Goal: Task Accomplishment & Management: Use online tool/utility

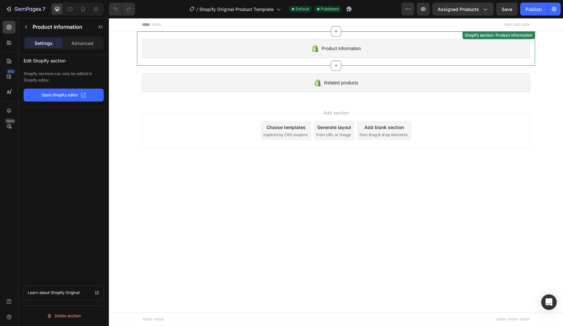
click at [375, 48] on div "Product information" at bounding box center [336, 48] width 388 height 19
click at [71, 45] on div "Advanced" at bounding box center [82, 43] width 37 height 10
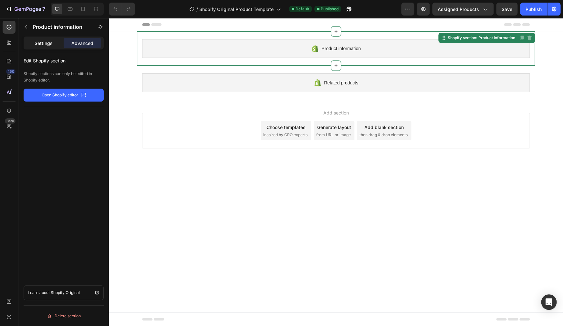
click at [52, 46] on p "Settings" at bounding box center [44, 43] width 18 height 7
click at [29, 28] on button "button" at bounding box center [26, 27] width 10 height 10
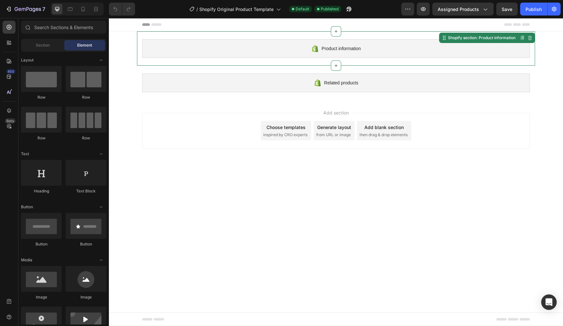
click at [451, 48] on div "Product information" at bounding box center [336, 48] width 388 height 19
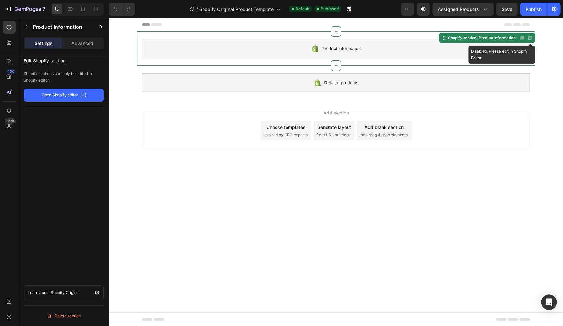
click at [531, 38] on icon at bounding box center [529, 37] width 5 height 5
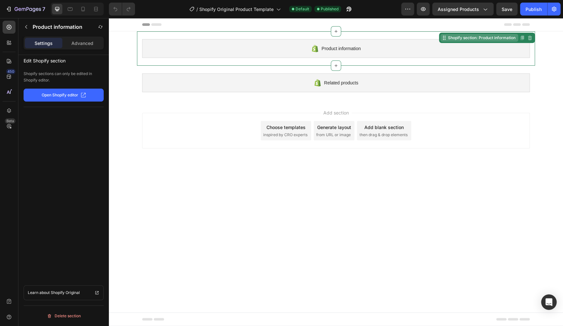
click at [492, 41] on div "Shopify section: Product information" at bounding box center [482, 38] width 70 height 6
click at [481, 39] on div "Shopify section: Product information" at bounding box center [482, 38] width 70 height 6
click at [483, 48] on div "Product information" at bounding box center [336, 48] width 388 height 19
click at [67, 97] on p "Open Shopify editor" at bounding box center [60, 95] width 37 height 6
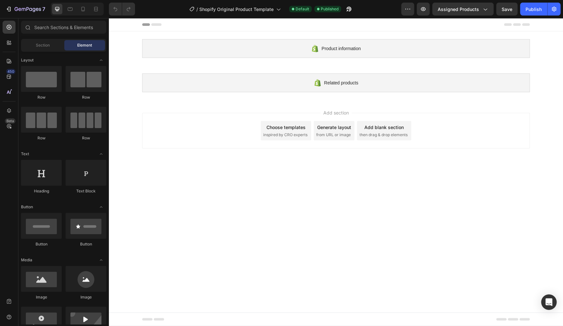
click at [394, 130] on div "Add blank section" at bounding box center [384, 127] width 39 height 7
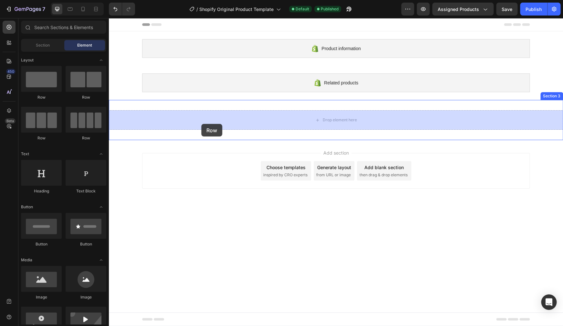
drag, startPoint x: 143, startPoint y: 100, endPoint x: 201, endPoint y: 124, distance: 62.7
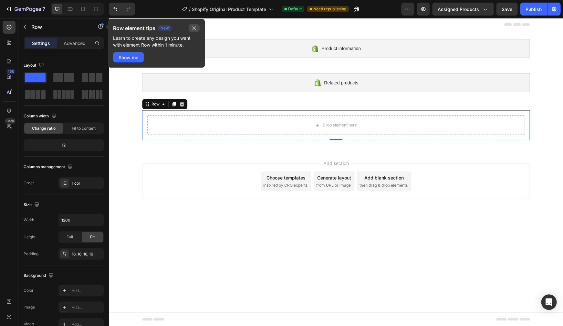
click at [195, 27] on icon "button" at bounding box center [195, 29] width 4 height 4
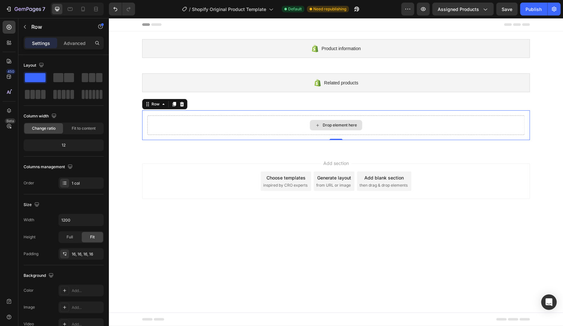
click at [195, 127] on div "Drop element here" at bounding box center [335, 124] width 377 height 19
click at [25, 28] on icon "button" at bounding box center [24, 26] width 5 height 5
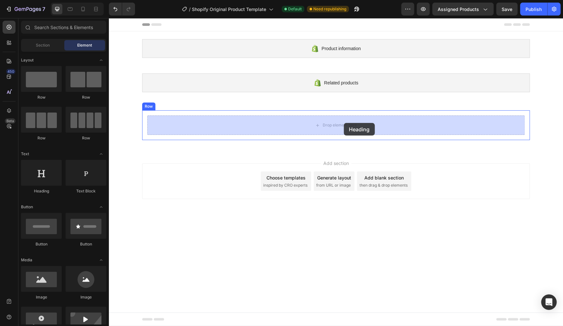
drag, startPoint x: 155, startPoint y: 196, endPoint x: 344, endPoint y: 123, distance: 202.9
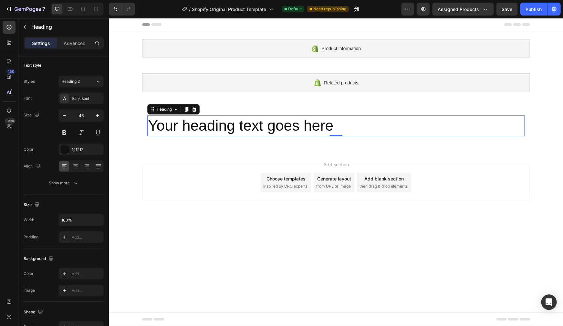
click at [299, 126] on h2 "Your heading text goes here" at bounding box center [335, 125] width 377 height 21
click at [299, 126] on p "Your heading text goes here" at bounding box center [336, 125] width 376 height 19
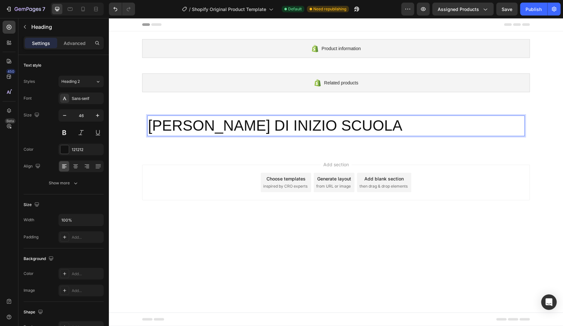
click at [291, 127] on p "[PERSON_NAME] DI INIZIO SCUOLA" at bounding box center [336, 125] width 376 height 19
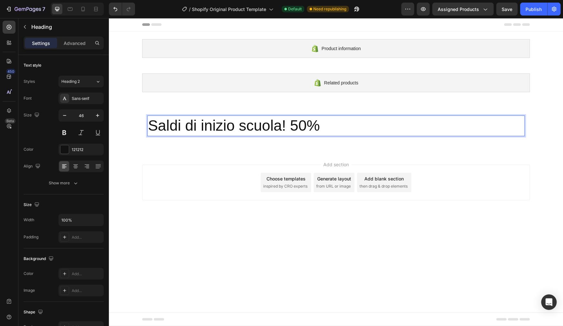
click at [270, 123] on p "Saldi di inizio scuola! 50%" at bounding box center [336, 125] width 376 height 19
click at [269, 123] on p "Saldi di inizio scuola! 50%" at bounding box center [336, 125] width 376 height 19
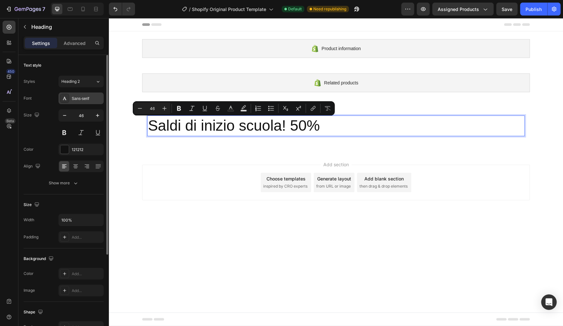
click at [86, 99] on div "Sans-serif" at bounding box center [87, 99] width 30 height 6
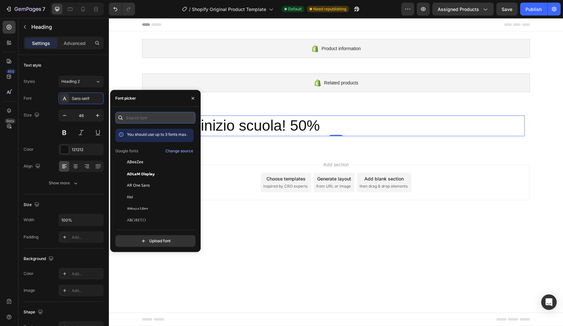
click at [141, 119] on input "text" at bounding box center [155, 118] width 80 height 12
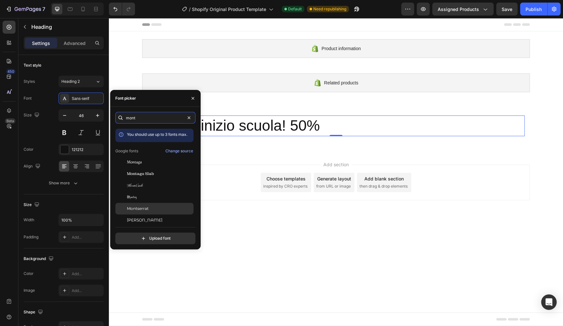
type input "mont"
click at [150, 211] on div "Montserrat" at bounding box center [159, 209] width 65 height 6
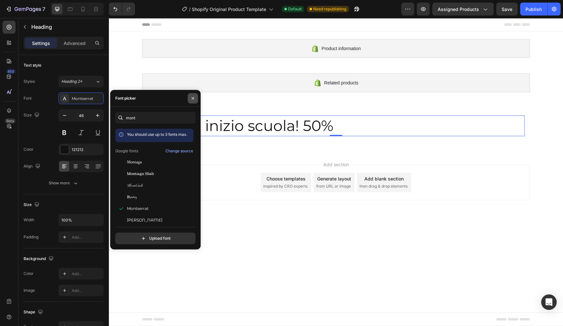
click at [194, 99] on icon "button" at bounding box center [192, 98] width 5 height 5
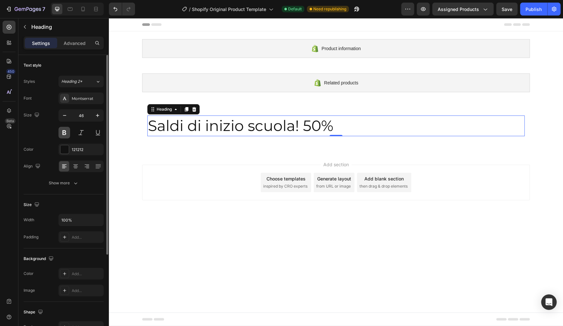
click at [66, 133] on button at bounding box center [64, 133] width 12 height 12
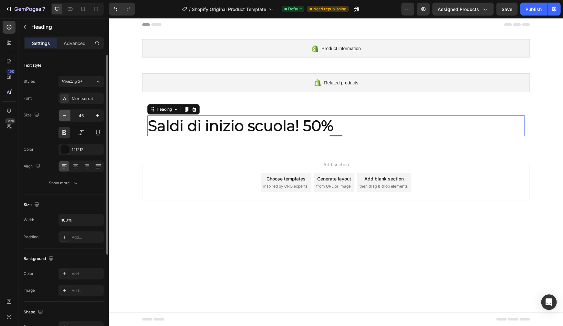
click at [66, 116] on icon "button" at bounding box center [64, 115] width 6 height 6
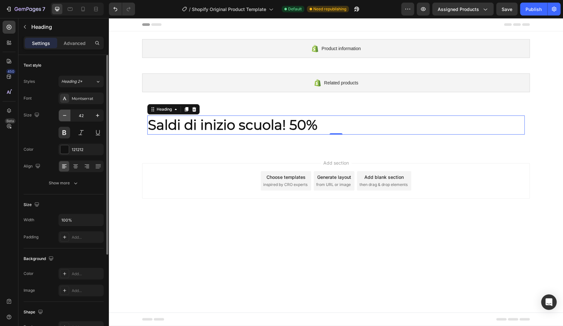
click at [66, 116] on icon "button" at bounding box center [64, 115] width 6 height 6
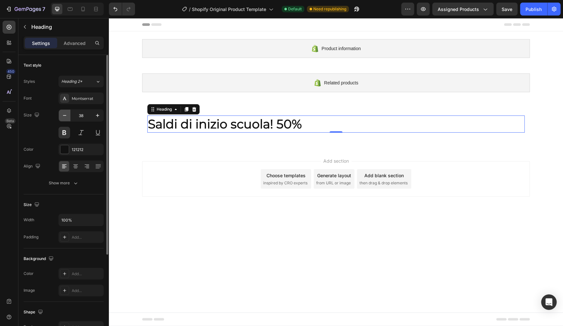
click at [66, 116] on icon "button" at bounding box center [64, 115] width 6 height 6
click at [75, 165] on icon at bounding box center [75, 166] width 6 height 6
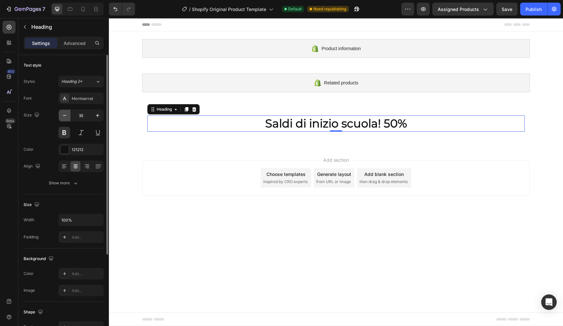
click at [66, 116] on icon "button" at bounding box center [64, 115] width 6 height 6
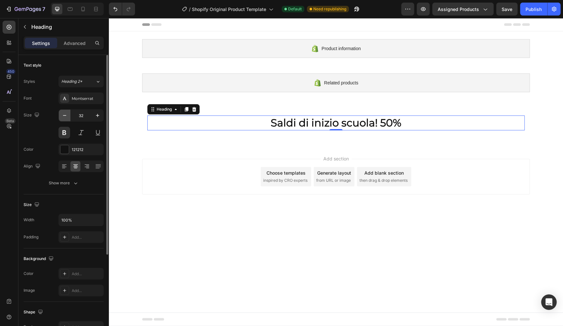
click at [66, 116] on icon "button" at bounding box center [64, 115] width 6 height 6
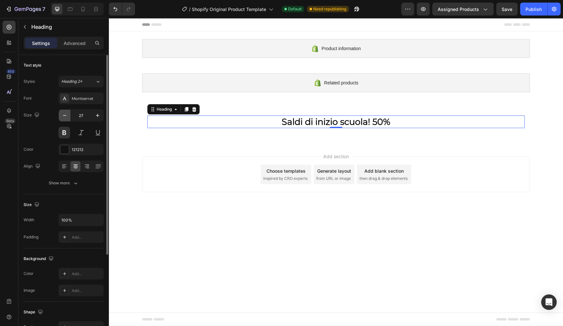
click at [66, 116] on icon "button" at bounding box center [64, 115] width 6 height 6
click at [99, 115] on icon "button" at bounding box center [97, 115] width 6 height 6
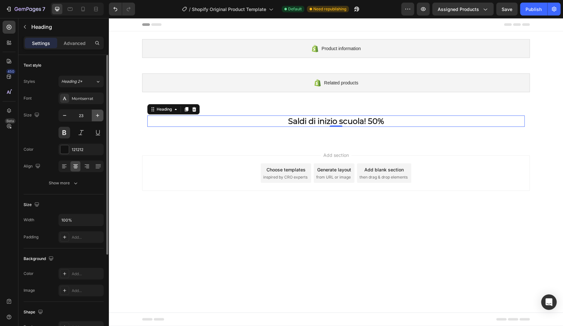
type input "24"
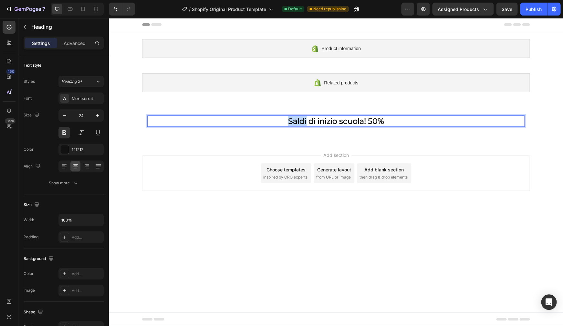
click at [293, 121] on p "Saldi di inizio scuola! 50%" at bounding box center [336, 121] width 376 height 10
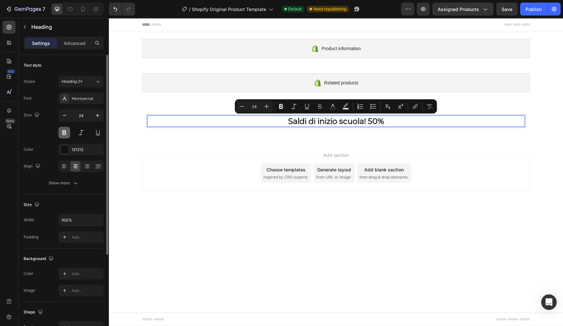
click at [65, 133] on button at bounding box center [64, 133] width 12 height 12
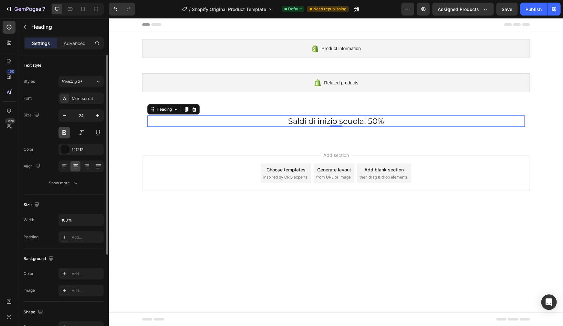
click at [65, 133] on button at bounding box center [64, 133] width 12 height 12
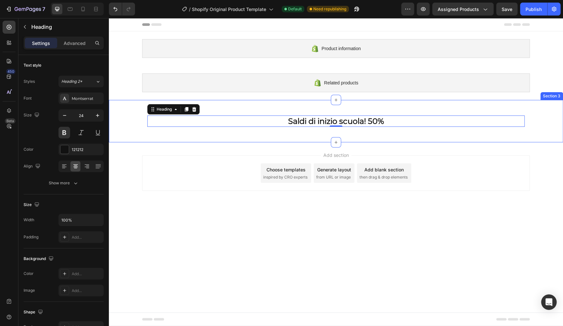
click at [269, 139] on div "[PERSON_NAME] di inizio scuola! 50% Heading 0 Row Section 3" at bounding box center [336, 121] width 454 height 42
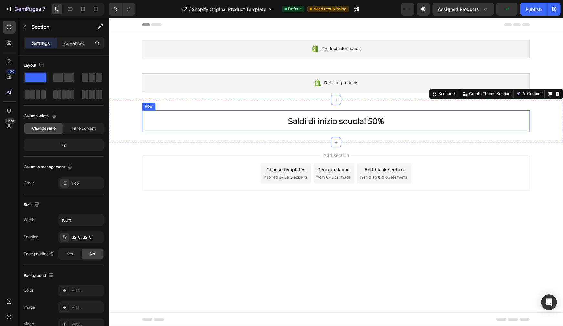
click at [345, 112] on div "[PERSON_NAME] di inizio scuola! 50% Heading Row" at bounding box center [336, 121] width 388 height 22
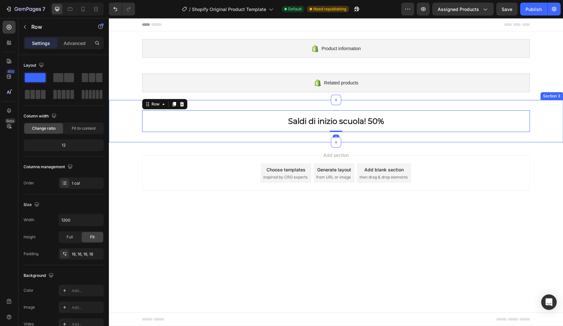
click at [350, 105] on div "[PERSON_NAME] di inizio scuola! 50% Heading Row 0 Section 3" at bounding box center [336, 121] width 454 height 42
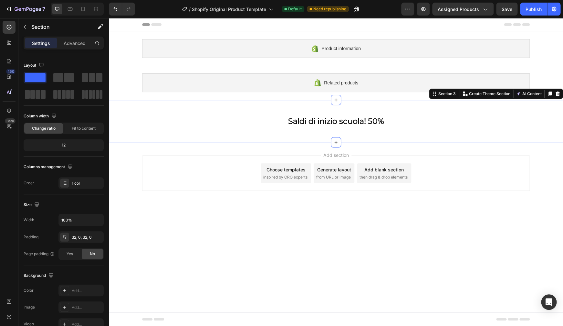
click at [160, 103] on div "[PERSON_NAME] di inizio scuola! 50% Heading Row Section 3 You can create reusab…" at bounding box center [336, 121] width 454 height 42
click at [82, 40] on p "Advanced" at bounding box center [75, 43] width 22 height 7
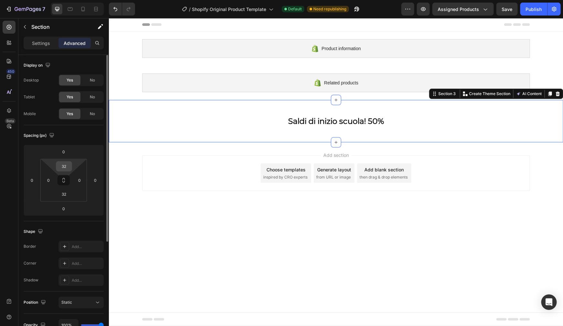
click at [65, 164] on input "32" at bounding box center [64, 166] width 13 height 10
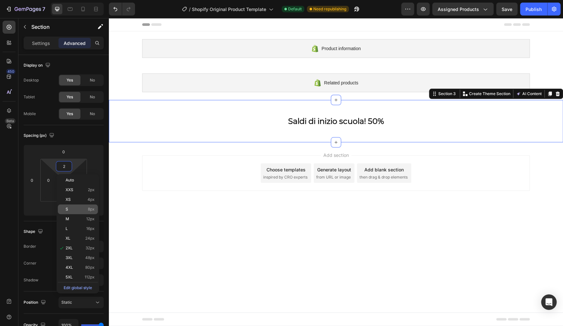
click at [73, 207] on p "S 8px" at bounding box center [80, 209] width 29 height 5
type input "8"
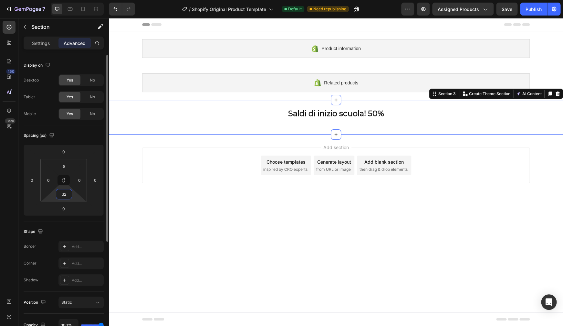
click at [65, 196] on input "32" at bounding box center [64, 194] width 13 height 10
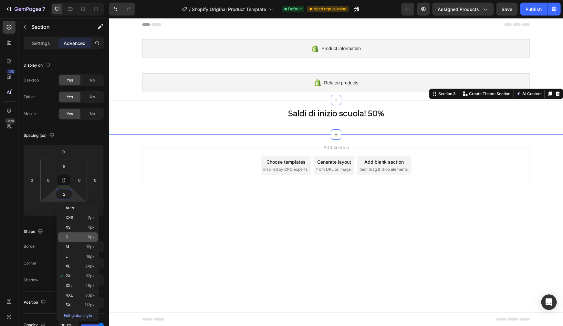
click at [71, 235] on p "S 8px" at bounding box center [80, 237] width 29 height 5
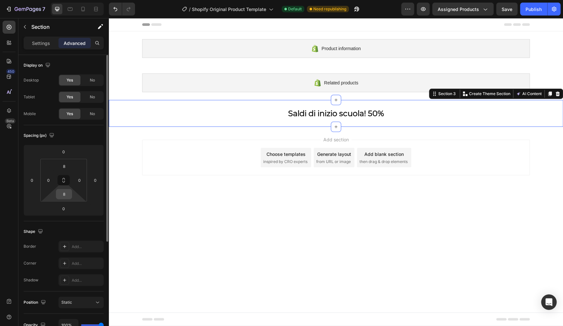
click at [64, 194] on input "8" at bounding box center [64, 194] width 13 height 10
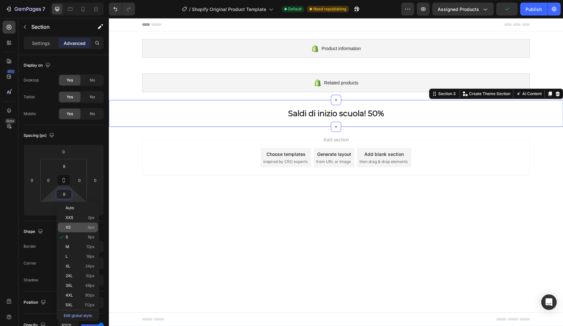
click at [70, 226] on span "XS" at bounding box center [68, 227] width 5 height 5
type input "4"
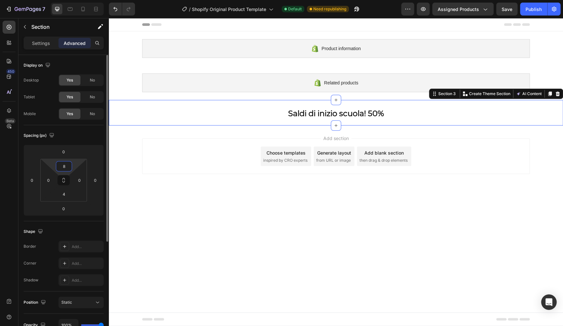
click at [65, 170] on input "8" at bounding box center [64, 166] width 13 height 10
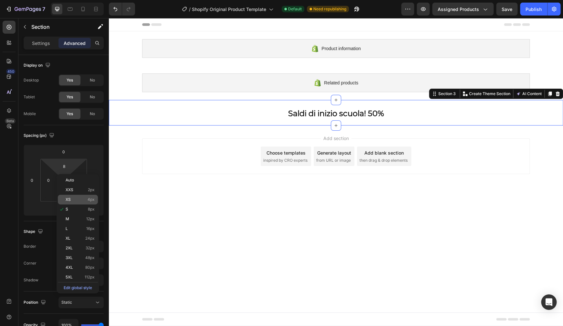
click at [66, 203] on div "XS 4px" at bounding box center [78, 200] width 40 height 10
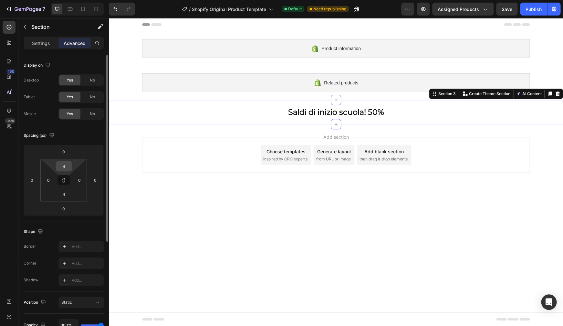
click at [67, 169] on input "4" at bounding box center [64, 166] width 13 height 10
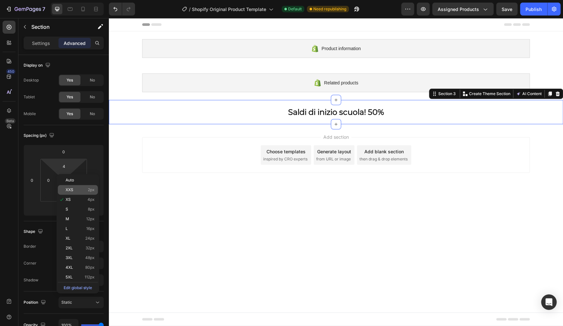
click at [68, 188] on span "XXS" at bounding box center [70, 189] width 8 height 5
type input "2"
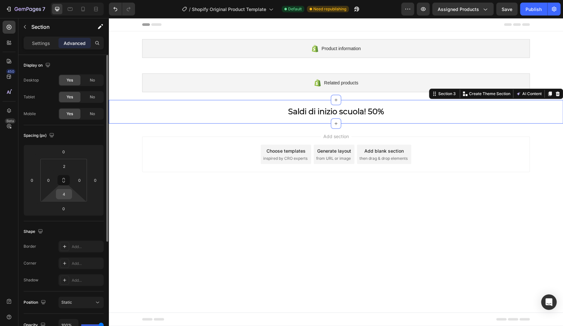
click at [64, 196] on input "4" at bounding box center [64, 194] width 13 height 10
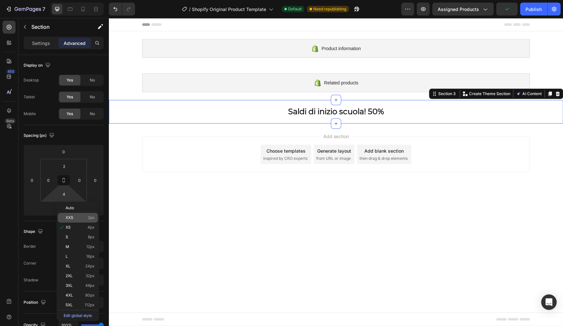
click at [72, 218] on span "XXS" at bounding box center [70, 217] width 8 height 5
type input "2"
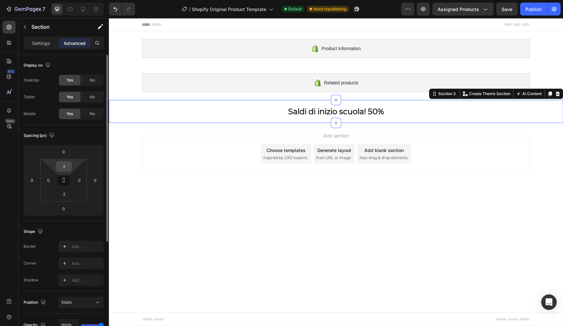
click at [66, 166] on input "2" at bounding box center [64, 166] width 13 height 10
type input "1"
click at [68, 195] on input "2" at bounding box center [64, 194] width 13 height 10
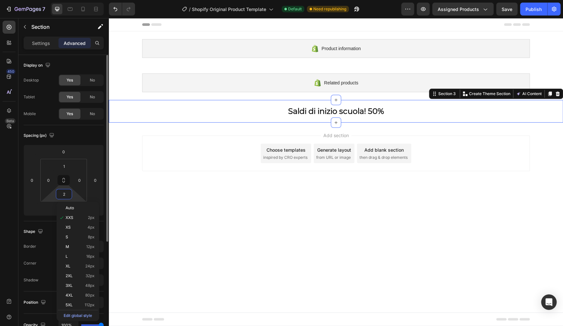
type input "1"
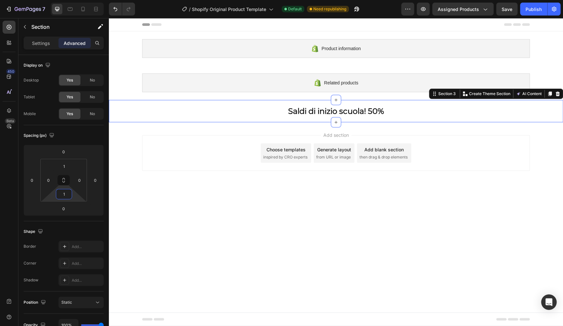
click at [515, 163] on div "Add section Choose templates inspired by CRO experts Generate layout from URL o…" at bounding box center [336, 153] width 388 height 36
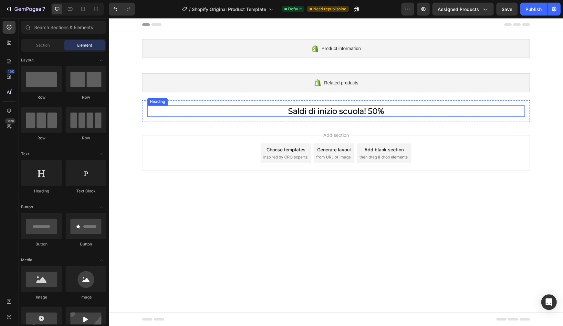
click at [384, 113] on p "Saldi di inizio scuola! 50%" at bounding box center [336, 111] width 376 height 10
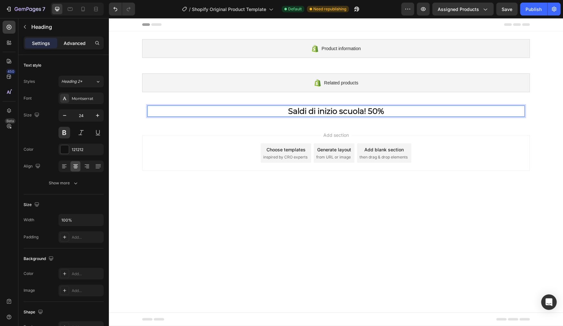
click at [74, 48] on div "Advanced" at bounding box center [74, 43] width 32 height 10
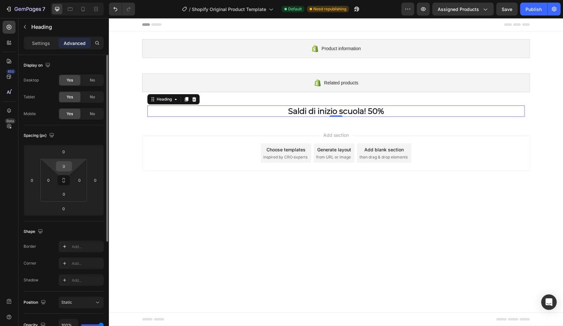
click at [67, 165] on input "0" at bounding box center [64, 166] width 13 height 10
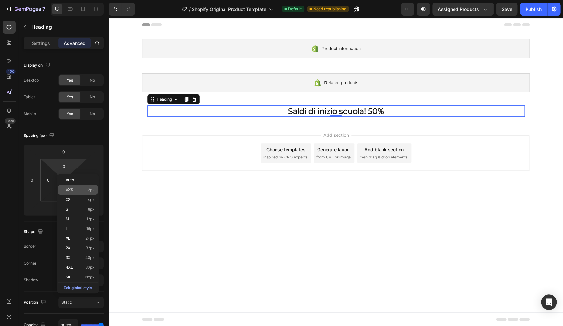
click at [71, 192] on span "XXS" at bounding box center [70, 189] width 8 height 5
type input "2"
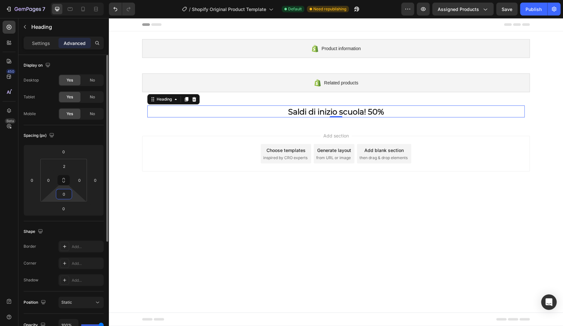
click at [68, 195] on input "0" at bounding box center [64, 194] width 13 height 10
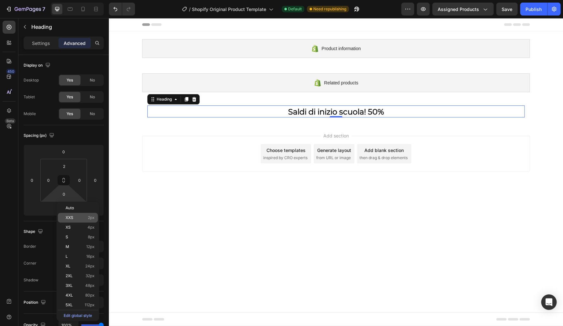
click at [69, 219] on span "XXS" at bounding box center [70, 217] width 8 height 5
type input "2"
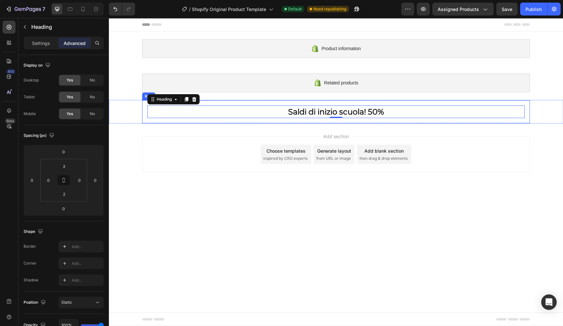
click at [458, 102] on div "[PERSON_NAME] di inizio scuola! 50% Heading 0 Row" at bounding box center [336, 111] width 388 height 23
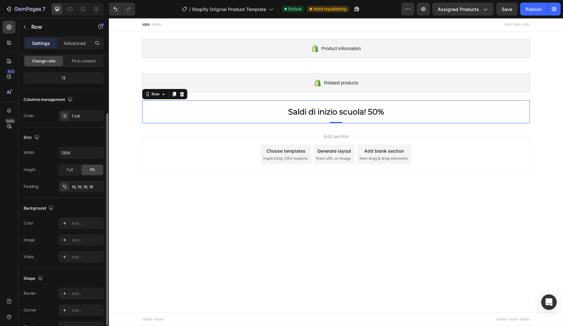
scroll to position [105, 0]
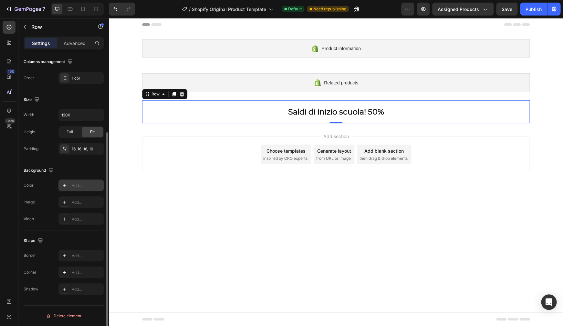
click at [66, 186] on icon at bounding box center [64, 185] width 5 height 5
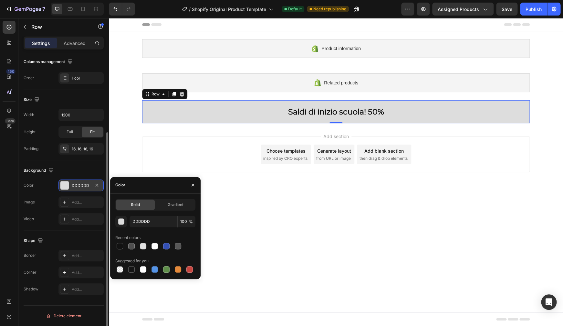
click at [77, 186] on div "DDDDDD" at bounding box center [81, 186] width 19 height 6
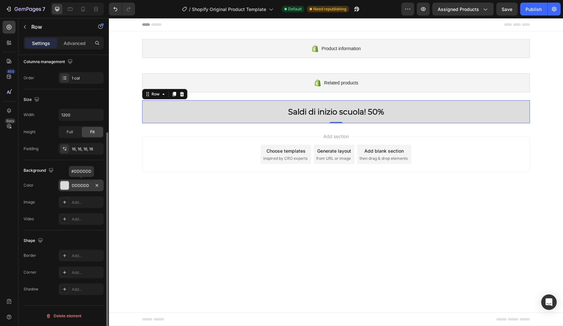
click at [77, 186] on div "DDDDDD" at bounding box center [81, 186] width 19 height 6
click at [97, 185] on icon "button" at bounding box center [97, 185] width 3 height 3
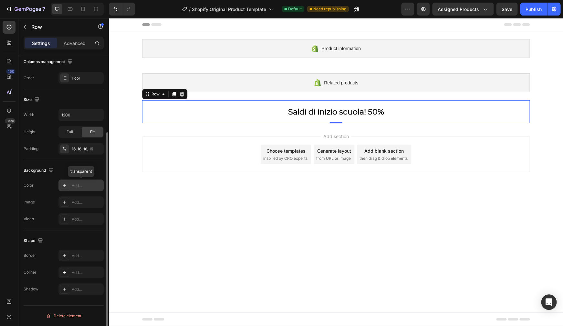
click at [82, 186] on div "Add..." at bounding box center [87, 186] width 30 height 6
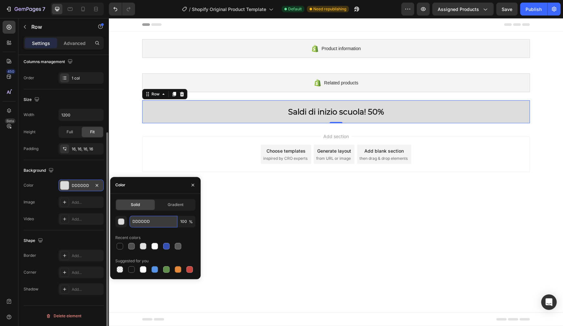
drag, startPoint x: 154, startPoint y: 223, endPoint x: 128, endPoint y: 223, distance: 25.9
click at [130, 223] on input "DDDDDD" at bounding box center [154, 222] width 48 height 12
click at [137, 222] on input "DDDDDD" at bounding box center [154, 222] width 48 height 12
paste input "204066"
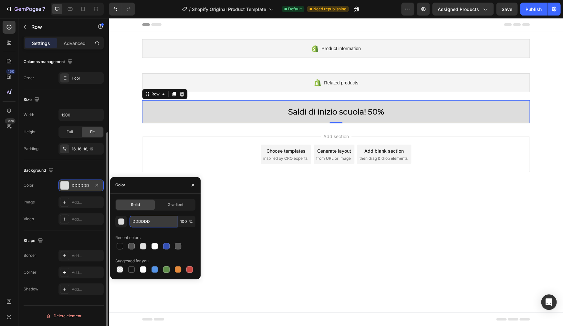
type input "204066"
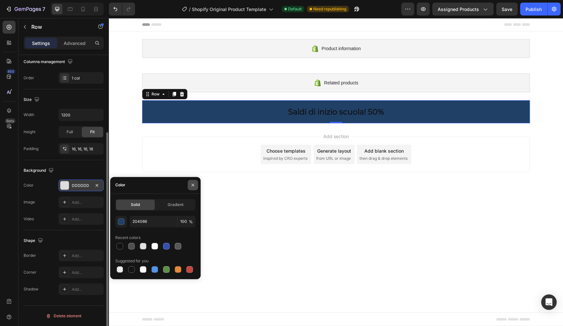
click at [192, 185] on icon "button" at bounding box center [192, 184] width 5 height 5
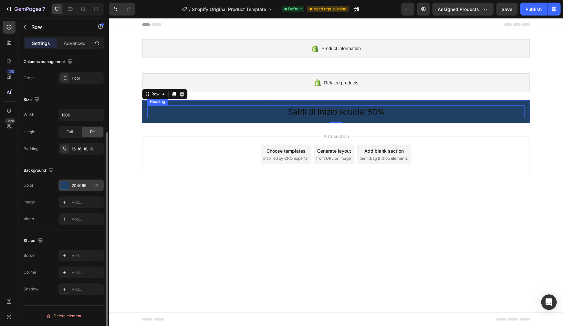
click at [348, 114] on p "Saldi di inizio scuola! 50%" at bounding box center [336, 112] width 376 height 10
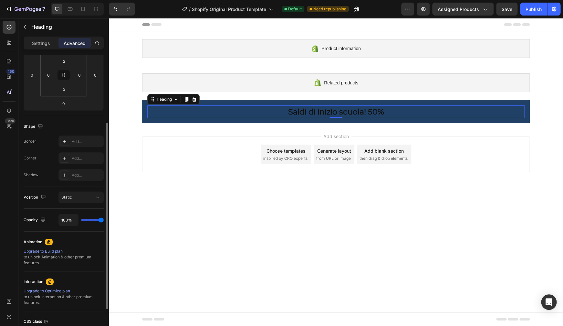
scroll to position [0, 0]
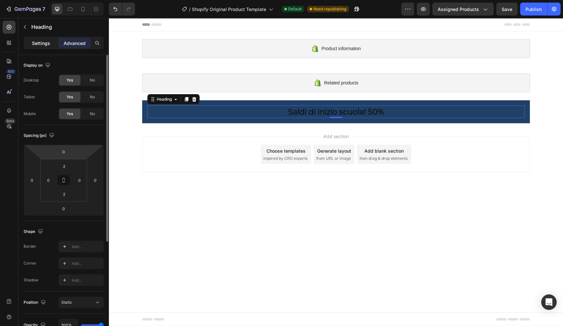
click at [44, 48] on div "Settings" at bounding box center [41, 43] width 32 height 10
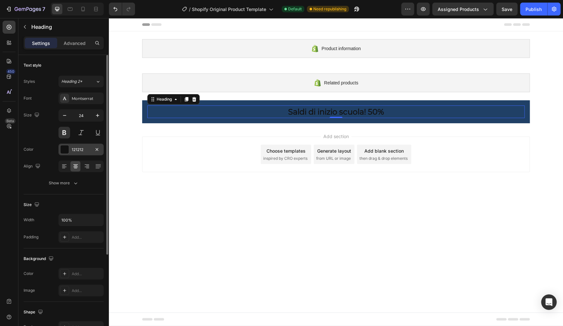
click at [67, 150] on div at bounding box center [64, 149] width 8 height 8
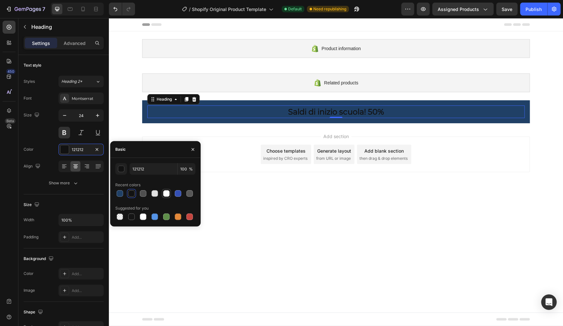
click at [167, 193] on div at bounding box center [166, 193] width 6 height 6
type input "FFFFFF"
click at [421, 200] on body "Product information Shopify section: Product information Related products Shopi…" at bounding box center [336, 172] width 454 height 308
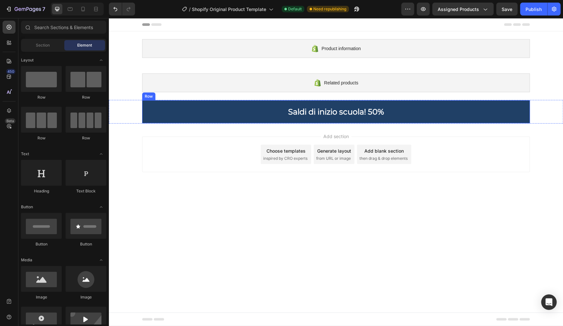
click at [223, 118] on div "[PERSON_NAME] di inizio scuola! 50% Heading Row" at bounding box center [336, 111] width 388 height 23
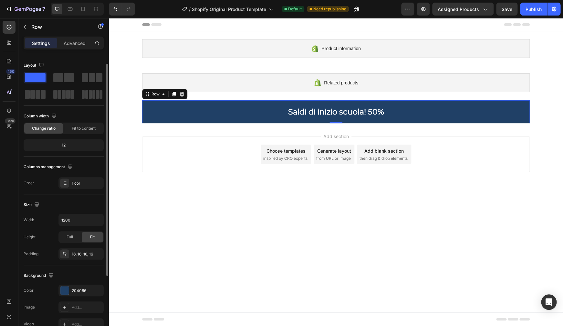
scroll to position [93, 0]
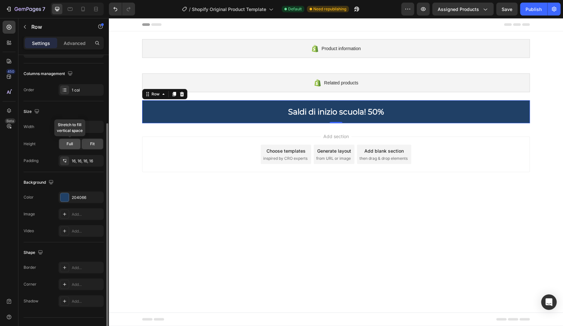
click at [73, 148] on div "Full" at bounding box center [69, 144] width 21 height 10
click at [86, 145] on div "Fit" at bounding box center [92, 144] width 21 height 10
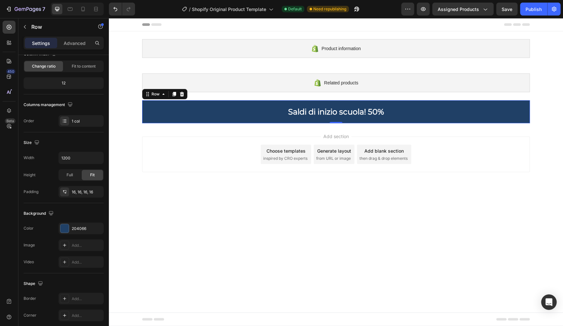
click at [206, 103] on div "[PERSON_NAME] di inizio scuola! 50% Heading Row 0" at bounding box center [336, 111] width 388 height 23
click at [207, 111] on p "Saldi di inizio scuola! 50%" at bounding box center [336, 112] width 376 height 10
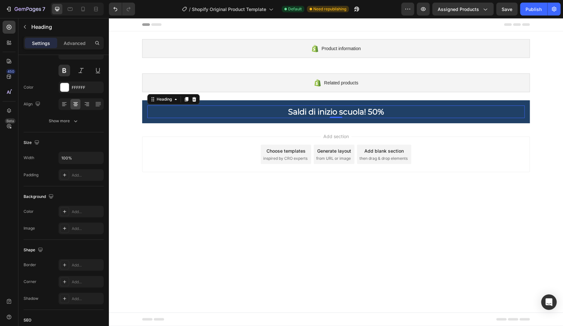
scroll to position [0, 0]
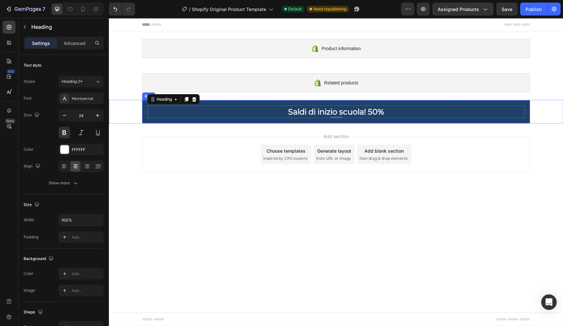
click at [207, 122] on div "[PERSON_NAME] di inizio scuola! 50% Heading 0 Row" at bounding box center [336, 111] width 388 height 23
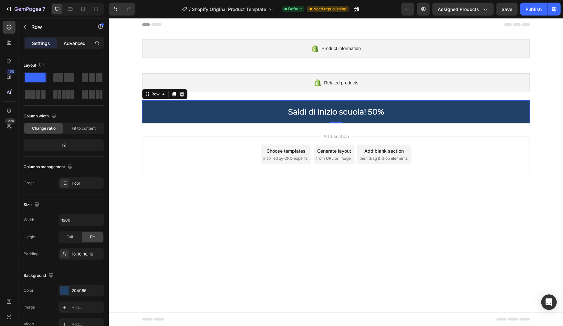
click at [80, 45] on p "Advanced" at bounding box center [75, 43] width 22 height 7
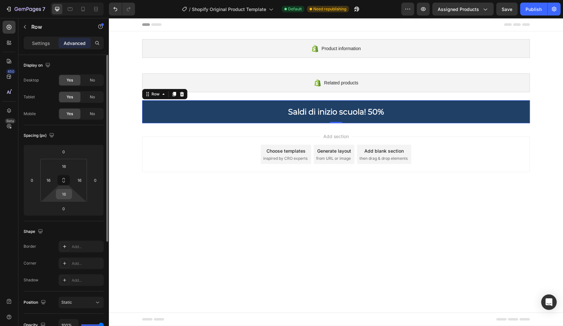
click at [68, 196] on input "16" at bounding box center [64, 194] width 13 height 10
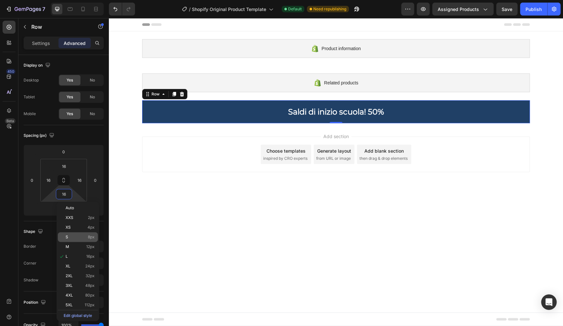
click at [68, 239] on span "S" at bounding box center [67, 237] width 3 height 5
type input "8"
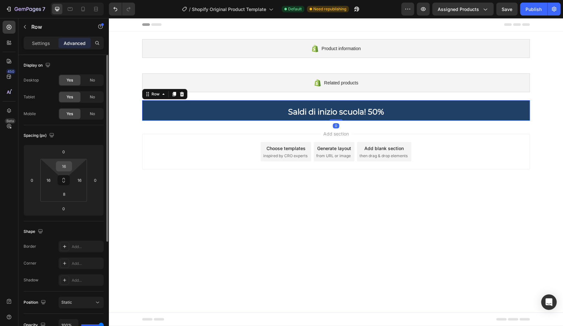
click at [68, 165] on input "16" at bounding box center [64, 166] width 13 height 10
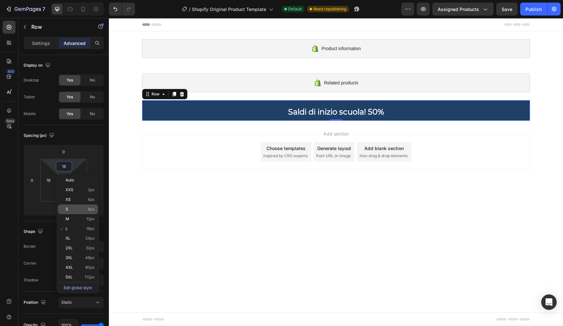
click at [69, 207] on p "S 8px" at bounding box center [80, 209] width 29 height 5
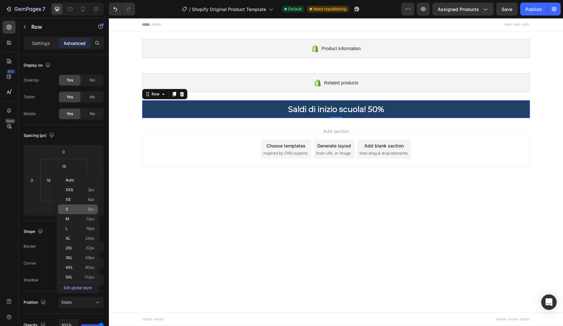
type input "8"
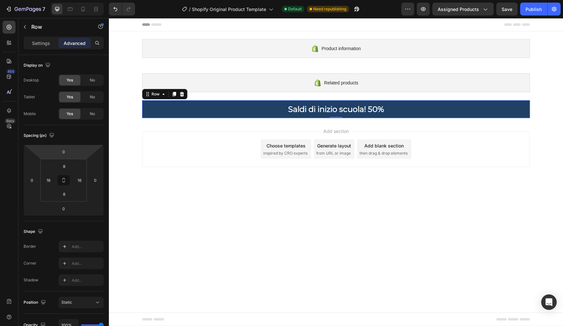
click at [146, 107] on div "[PERSON_NAME] di inizio scuola! 50% Heading Row 0" at bounding box center [336, 109] width 388 height 18
click at [37, 44] on p "Settings" at bounding box center [41, 43] width 18 height 7
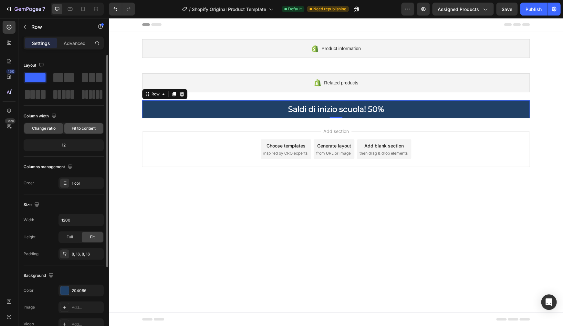
click at [77, 129] on span "Fit to content" at bounding box center [84, 128] width 24 height 6
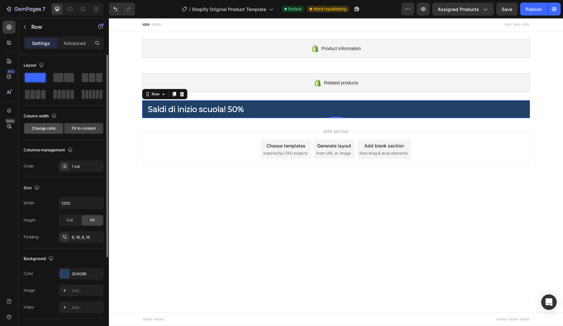
click at [54, 127] on span "Change ratio" at bounding box center [44, 128] width 24 height 6
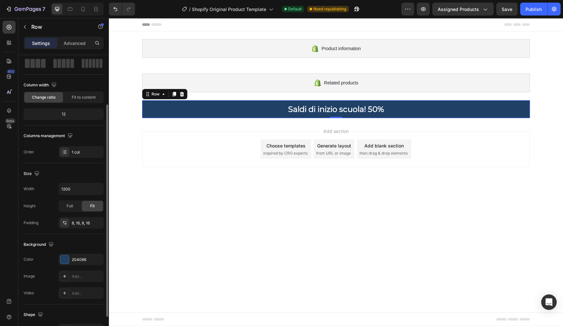
scroll to position [47, 0]
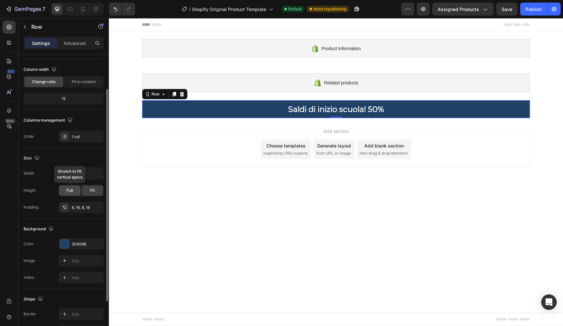
click at [69, 195] on div "Full" at bounding box center [69, 190] width 21 height 10
click at [92, 192] on span "Fit" at bounding box center [92, 190] width 5 height 6
click at [181, 114] on h2 "Saldi di inizio scuola! 50%" at bounding box center [335, 108] width 377 height 11
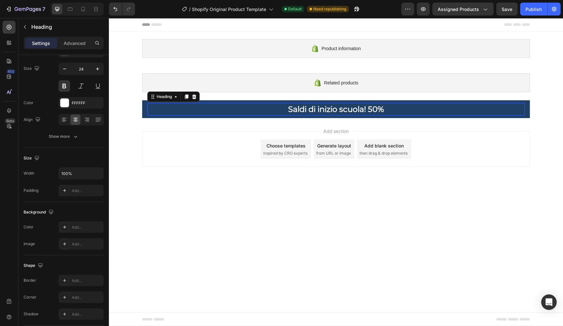
scroll to position [0, 0]
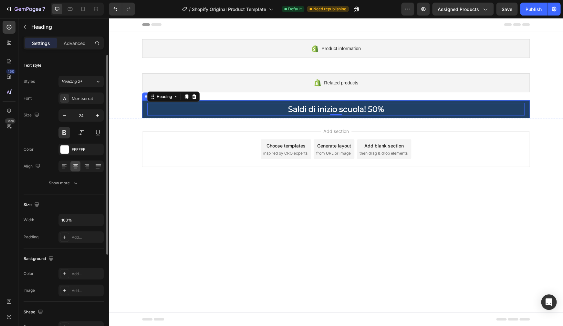
click at [143, 111] on div "[PERSON_NAME] di inizio scuola! 50% Heading 0 Row" at bounding box center [336, 109] width 388 height 18
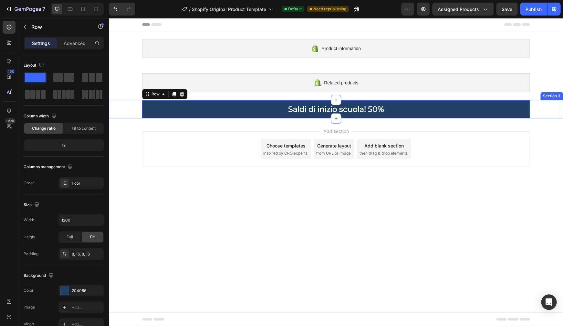
click at [550, 96] on div "Section 3" at bounding box center [552, 96] width 20 height 6
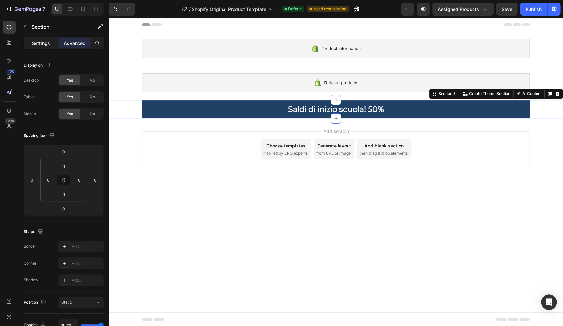
click at [44, 43] on p "Settings" at bounding box center [41, 43] width 18 height 7
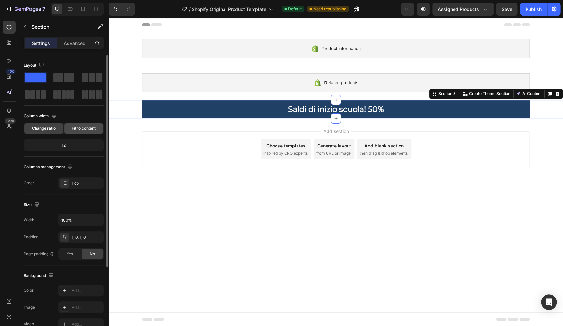
click at [82, 129] on span "Fit to content" at bounding box center [84, 128] width 24 height 6
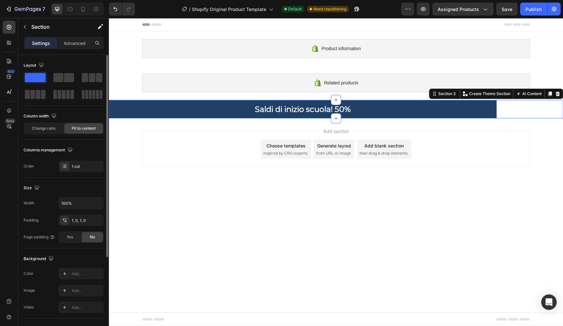
click at [82, 129] on span "Fit to content" at bounding box center [84, 128] width 24 height 6
click at [51, 130] on span "Change ratio" at bounding box center [44, 128] width 24 height 6
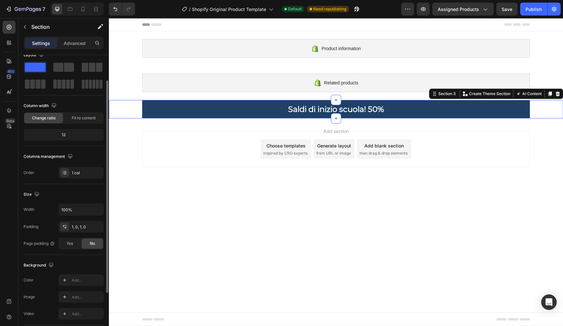
scroll to position [31, 0]
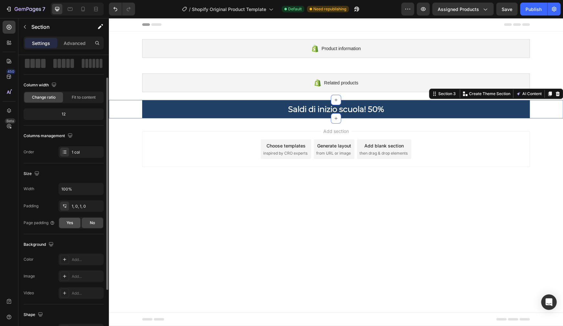
click at [72, 223] on span "Yes" at bounding box center [70, 223] width 6 height 6
click at [69, 112] on div "12" at bounding box center [64, 114] width 78 height 9
click at [65, 115] on div "12" at bounding box center [64, 114] width 78 height 9
click at [64, 115] on div "12" at bounding box center [64, 114] width 78 height 9
click at [63, 117] on div "12" at bounding box center [64, 114] width 78 height 9
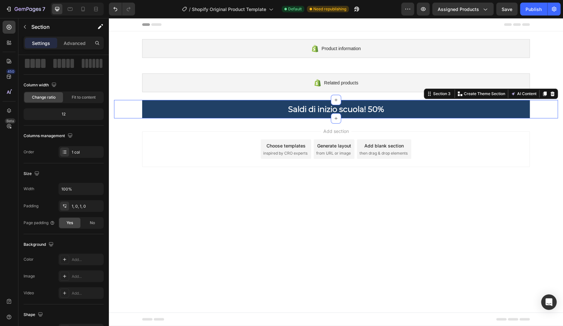
click at [543, 137] on div "Add section Choose templates inspired by CRO experts Generate layout from URL o…" at bounding box center [336, 150] width 454 height 64
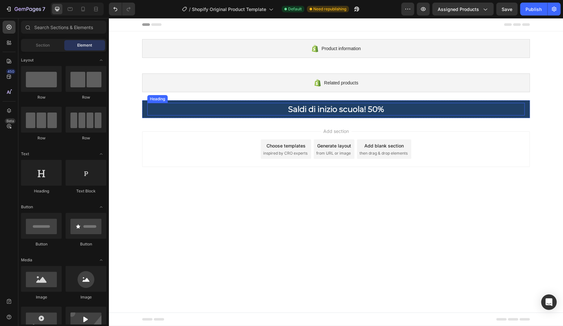
click at [500, 109] on p "Saldi di inizio scuola! 50%" at bounding box center [336, 109] width 376 height 10
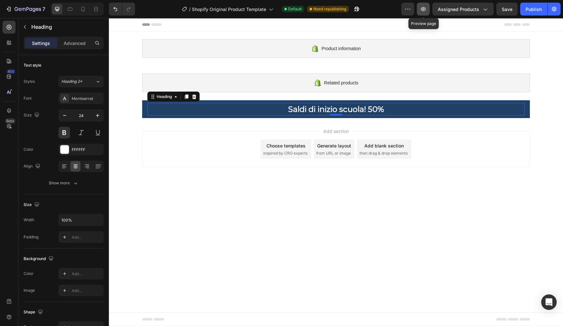
click at [423, 11] on icon "button" at bounding box center [423, 9] width 6 height 6
click at [133, 104] on div "[PERSON_NAME] di inizio scuola! 50% Heading 0 Row" at bounding box center [336, 109] width 444 height 18
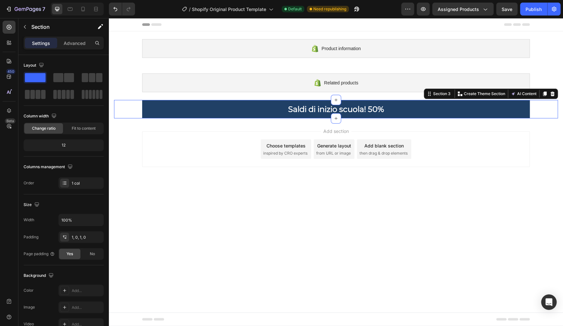
click at [131, 106] on div "[PERSON_NAME] di inizio scuola! 50% Heading Row" at bounding box center [336, 109] width 444 height 18
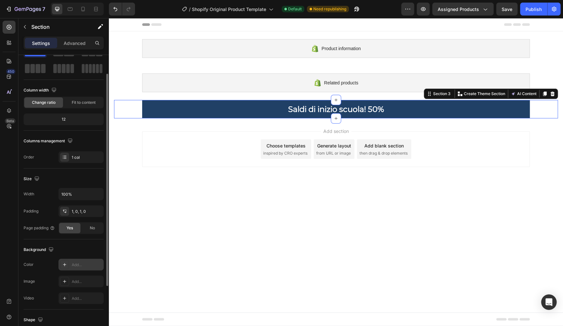
click at [66, 267] on div at bounding box center [64, 264] width 9 height 9
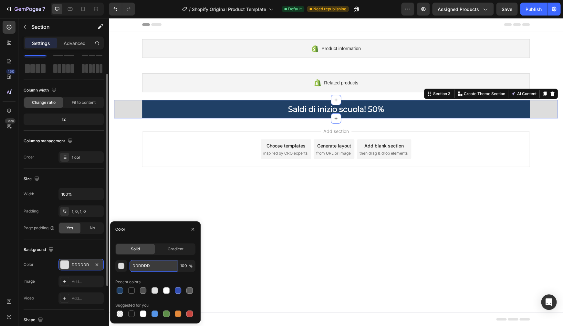
click at [166, 267] on input "DDDDDD" at bounding box center [154, 266] width 48 height 12
paste input "204066"
type input "204066"
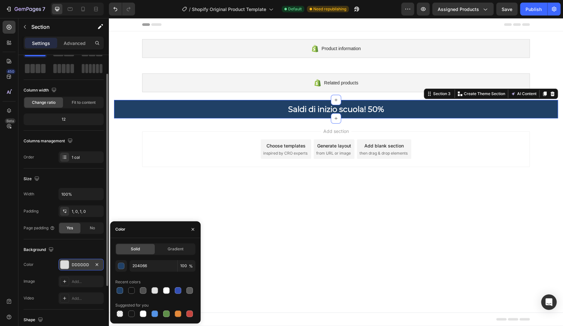
click at [347, 269] on body "Product information Shopify section: Product information Related products Shopi…" at bounding box center [336, 172] width 454 height 308
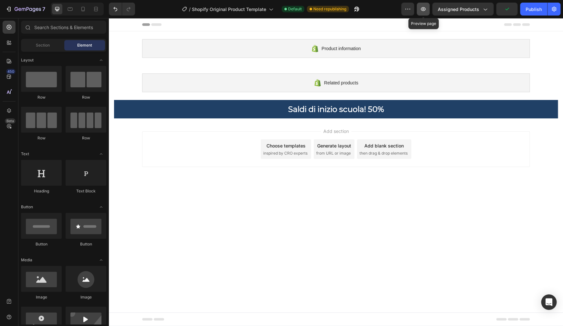
click at [424, 9] on icon "button" at bounding box center [423, 9] width 6 height 6
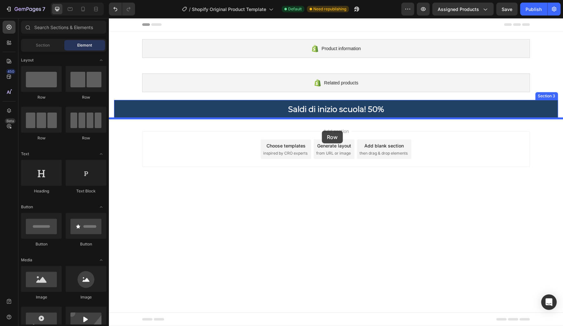
drag, startPoint x: 151, startPoint y: 101, endPoint x: 322, endPoint y: 131, distance: 173.3
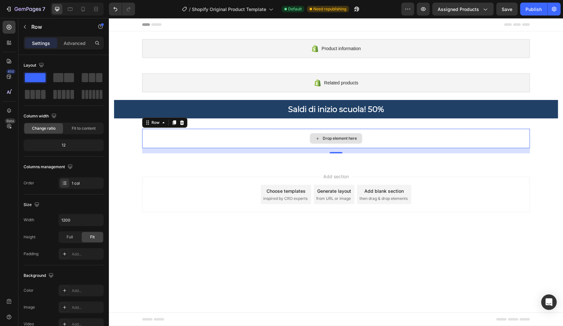
click at [323, 139] on div "Drop element here" at bounding box center [336, 138] width 52 height 10
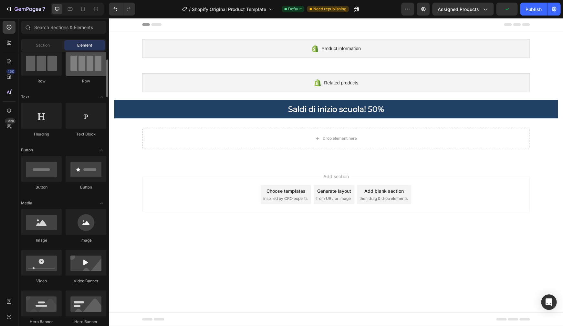
scroll to position [83, 0]
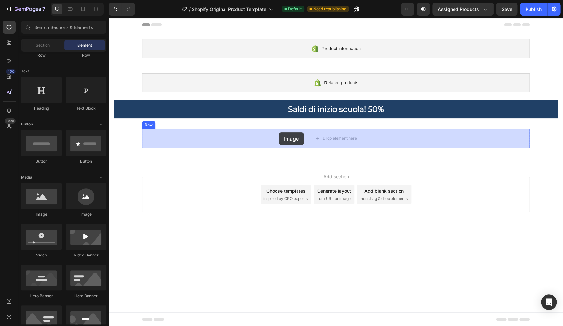
drag, startPoint x: 152, startPoint y: 215, endPoint x: 279, endPoint y: 132, distance: 152.0
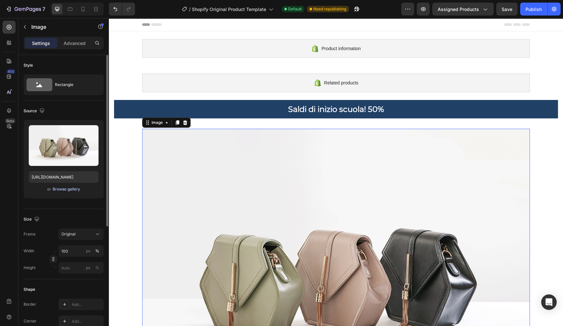
click at [69, 188] on div "Browse gallery" at bounding box center [66, 189] width 27 height 6
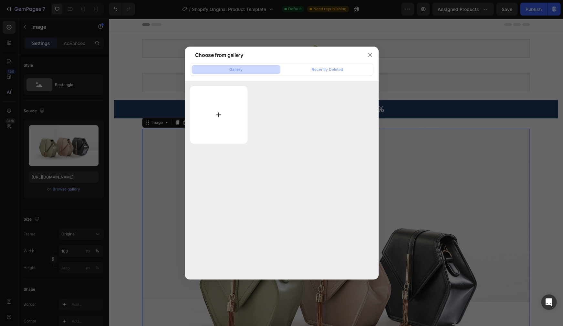
click at [227, 114] on input "file" at bounding box center [219, 115] width 58 height 58
type input "C:\fakepath\FFLABSquadrato-04.png"
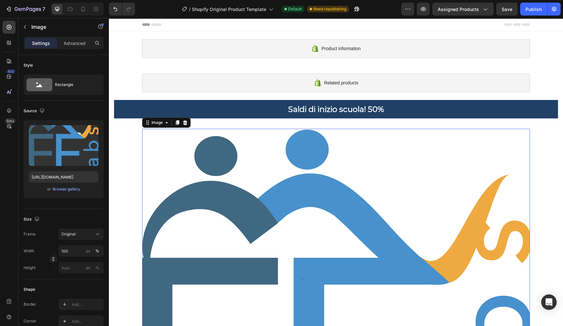
type input "[URL][DOMAIN_NAME]"
click at [54, 191] on div "Browse gallery" at bounding box center [66, 189] width 27 height 6
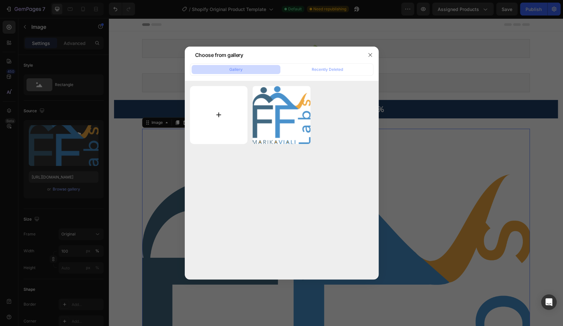
click at [230, 115] on input "file" at bounding box center [219, 115] width 58 height 58
type input "C:\fakepath\FFLABS.png"
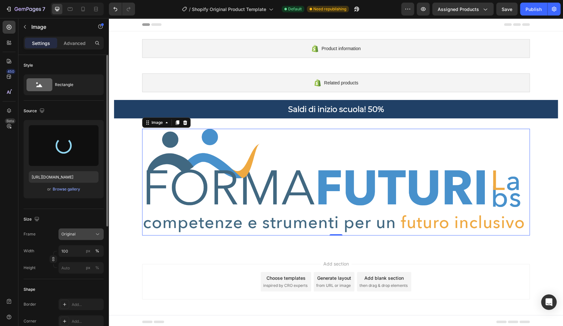
type input "[URL][DOMAIN_NAME]"
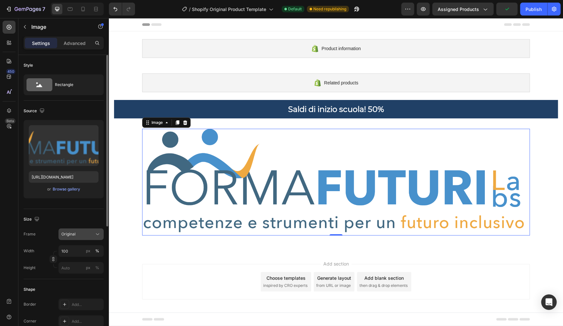
click at [76, 232] on div "Original" at bounding box center [77, 234] width 32 height 6
click at [77, 230] on button "Original" at bounding box center [80, 234] width 45 height 12
click at [73, 249] on input "100" at bounding box center [80, 251] width 45 height 12
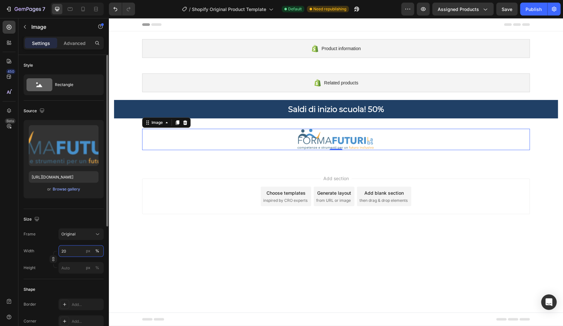
click at [71, 251] on input "20" at bounding box center [80, 251] width 45 height 12
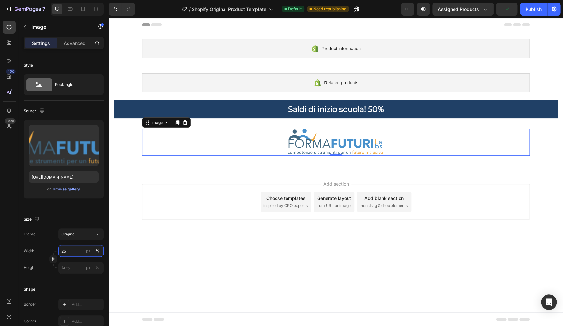
type input "25"
click at [261, 150] on div at bounding box center [336, 142] width 388 height 27
click at [260, 161] on div "Image 0 Row Section 4" at bounding box center [336, 144] width 454 height 52
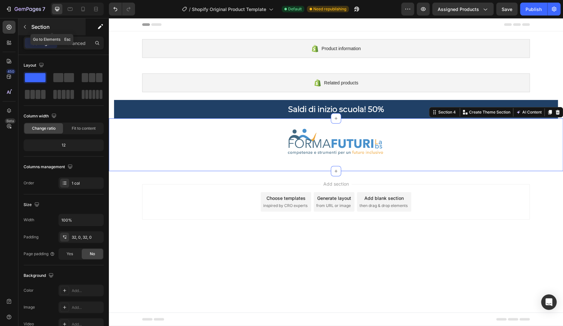
click at [34, 27] on p "Section" at bounding box center [57, 27] width 53 height 8
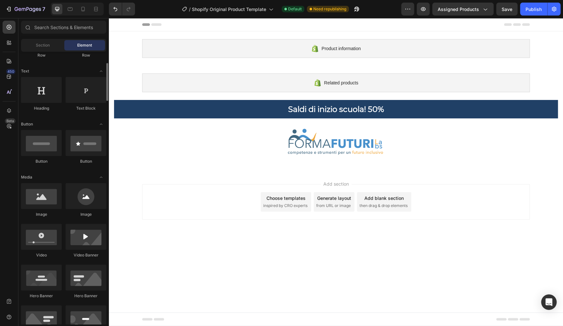
scroll to position [52, 0]
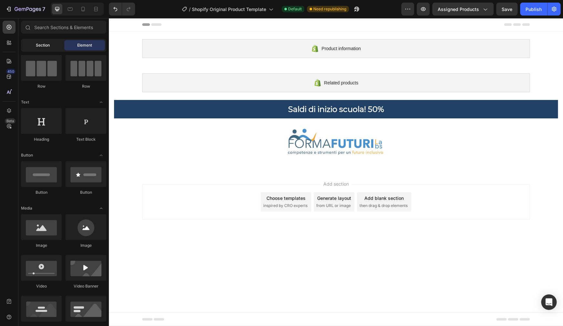
click at [46, 49] on div "Section" at bounding box center [42, 45] width 41 height 10
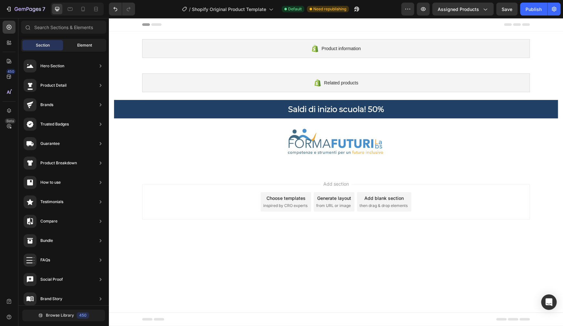
click at [72, 48] on div "Element" at bounding box center [84, 45] width 41 height 10
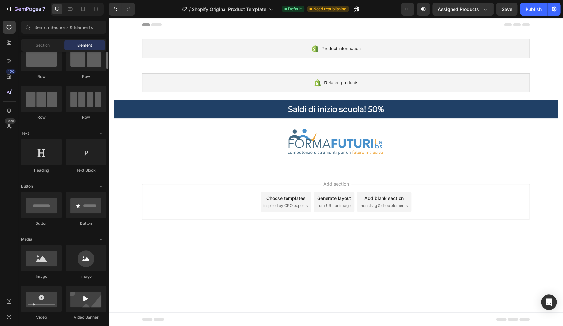
scroll to position [0, 0]
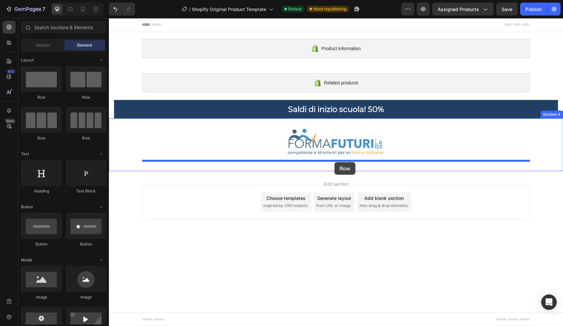
drag, startPoint x: 154, startPoint y: 99, endPoint x: 334, endPoint y: 162, distance: 190.7
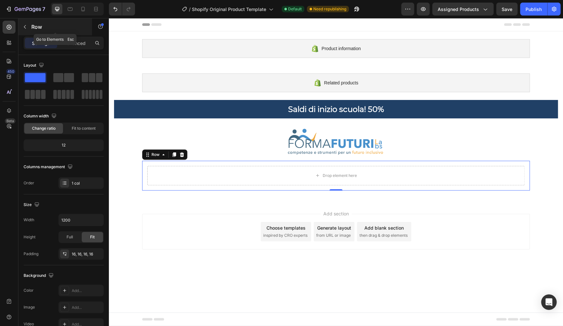
click at [27, 27] on icon "button" at bounding box center [24, 26] width 5 height 5
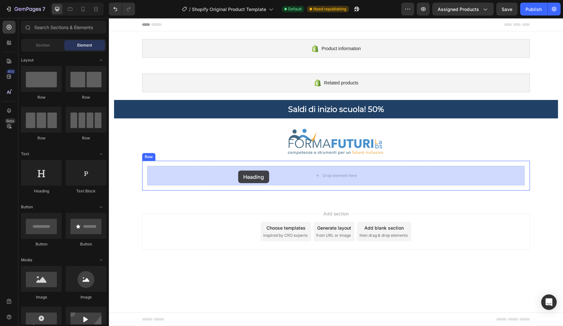
drag, startPoint x: 156, startPoint y: 190, endPoint x: 238, endPoint y: 170, distance: 84.3
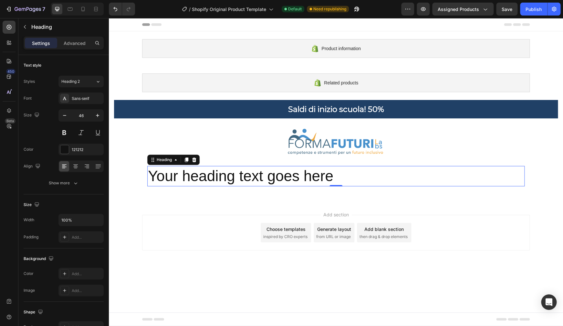
click at [214, 175] on h2 "Your heading text goes here" at bounding box center [335, 176] width 377 height 21
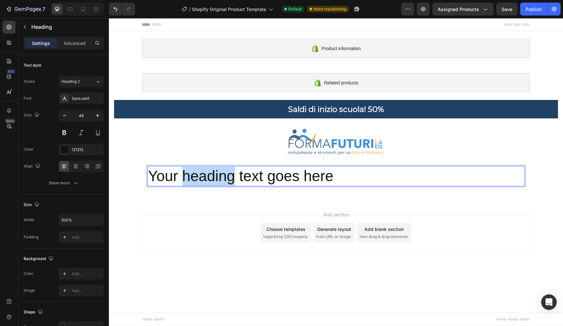
click at [214, 175] on p "Your heading text goes here" at bounding box center [336, 175] width 376 height 19
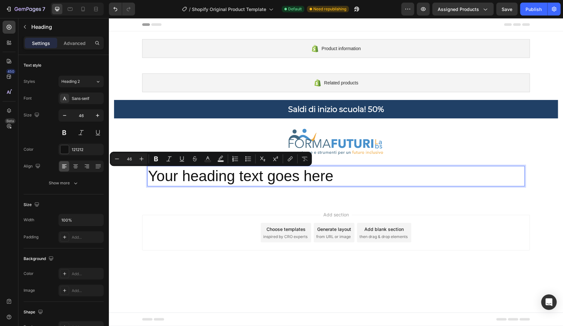
click at [214, 175] on p "Your heading text goes here" at bounding box center [336, 175] width 376 height 19
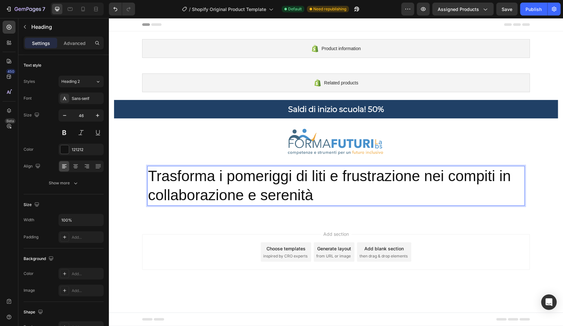
click at [316, 190] on p "Trasforma i pomeriggi di liti e frustrazione nei compiti in collaborazione e se…" at bounding box center [336, 185] width 376 height 39
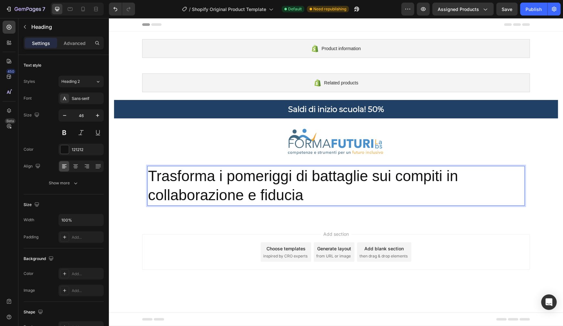
click at [342, 191] on p "Trasforma i pomeriggi di battaglie sui compiti in collaborazione e fiducia" at bounding box center [336, 185] width 376 height 39
click at [342, 190] on p "Trasforma i pomeriggi di battaglie sui compiti in collaborazione e fiducia" at bounding box center [336, 185] width 376 height 39
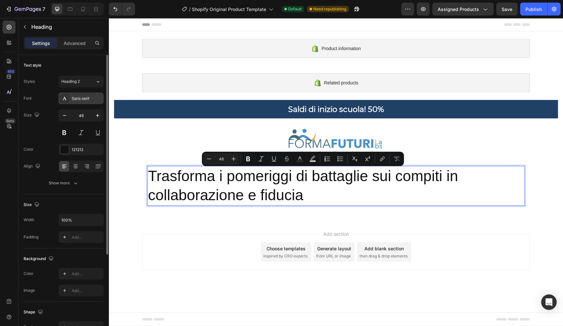
click at [81, 98] on div "Sans-serif" at bounding box center [87, 99] width 30 height 6
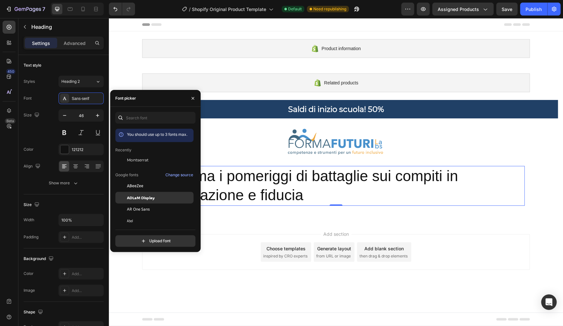
click at [151, 200] on span "ADLaM Display" at bounding box center [141, 198] width 28 height 6
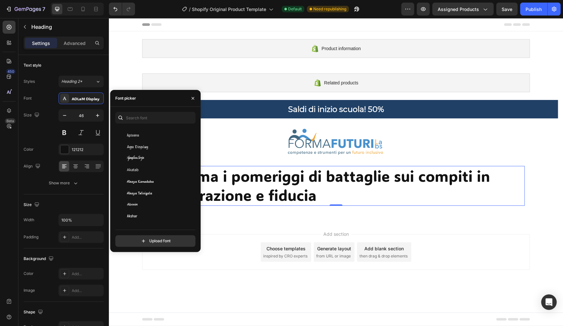
scroll to position [126, 0]
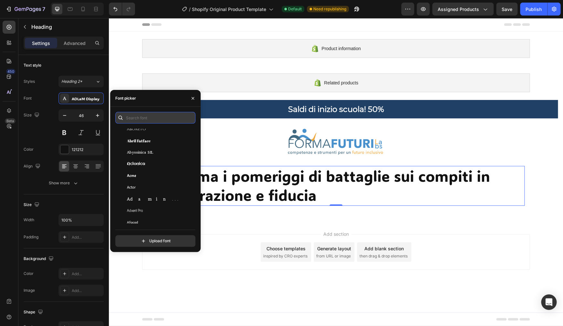
click at [139, 118] on input "text" at bounding box center [155, 118] width 80 height 12
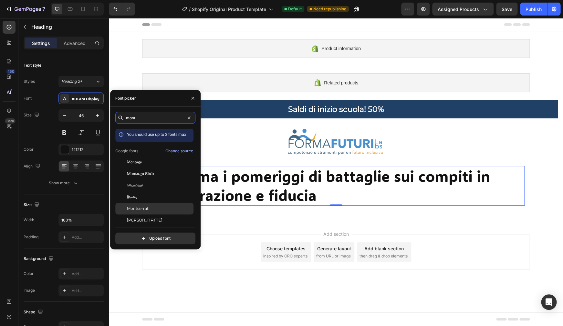
type input "mont"
click at [150, 211] on div "Montserrat" at bounding box center [159, 209] width 65 height 6
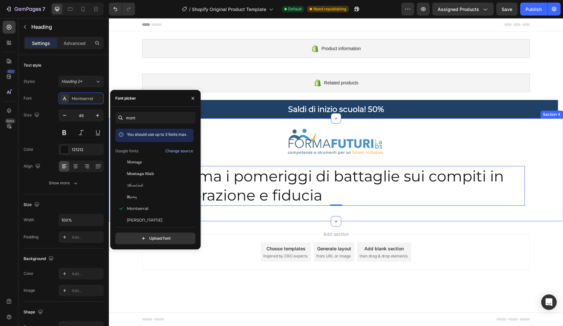
click at [258, 129] on div "Image Row Trasforma i pomeriggi di battaglie sui compiti in collaborazione e fi…" at bounding box center [336, 169] width 454 height 103
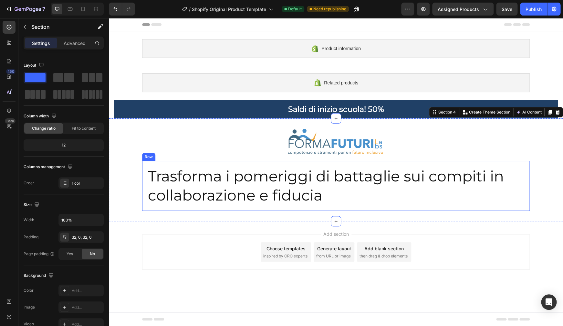
click at [293, 203] on p "Trasforma i pomeriggi di battaglie sui compiti in collaborazione e fiducia" at bounding box center [336, 185] width 376 height 39
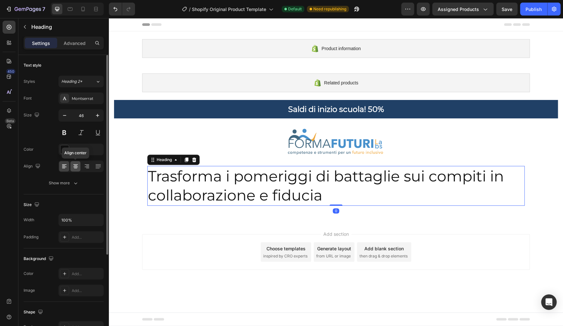
click at [77, 168] on icon at bounding box center [75, 168] width 3 height 1
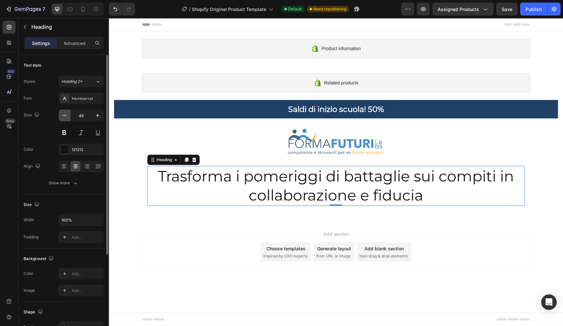
click at [67, 117] on icon "button" at bounding box center [64, 115] width 6 height 6
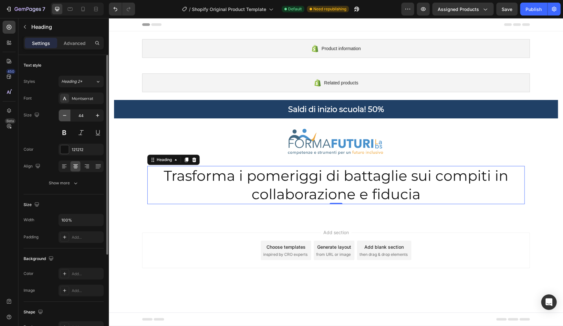
click at [67, 117] on icon "button" at bounding box center [64, 115] width 6 height 6
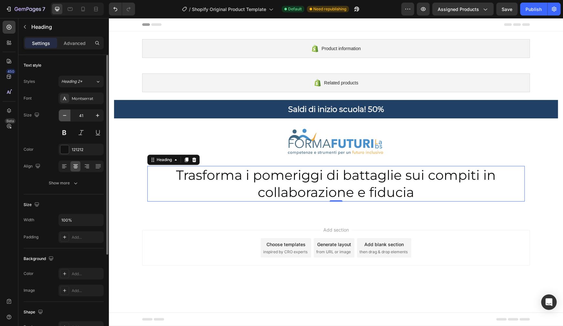
click at [67, 117] on icon "button" at bounding box center [64, 115] width 6 height 6
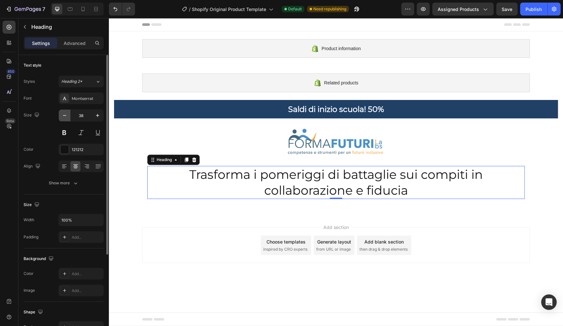
click at [67, 117] on icon "button" at bounding box center [64, 115] width 6 height 6
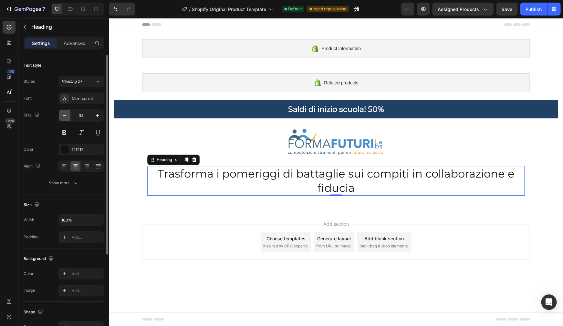
click at [67, 117] on icon "button" at bounding box center [64, 115] width 6 height 6
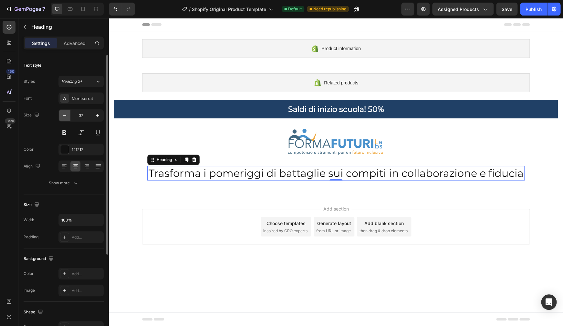
click at [67, 117] on icon "button" at bounding box center [64, 115] width 6 height 6
type input "31"
click at [64, 130] on button at bounding box center [64, 133] width 12 height 12
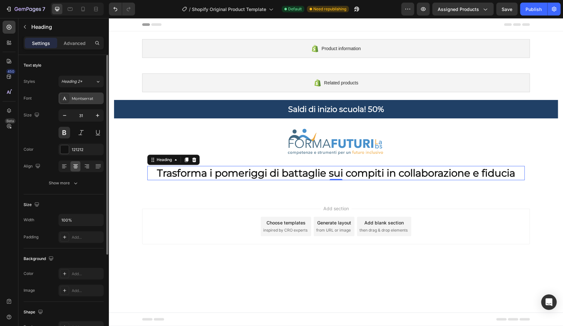
click at [78, 101] on div "Montserrat" at bounding box center [80, 98] width 45 height 12
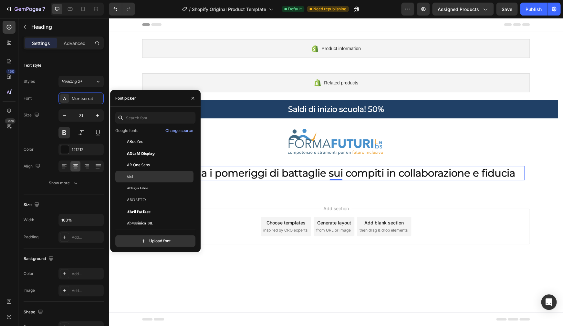
scroll to position [57, 0]
click at [134, 167] on span "AR One Sans" at bounding box center [138, 164] width 23 height 6
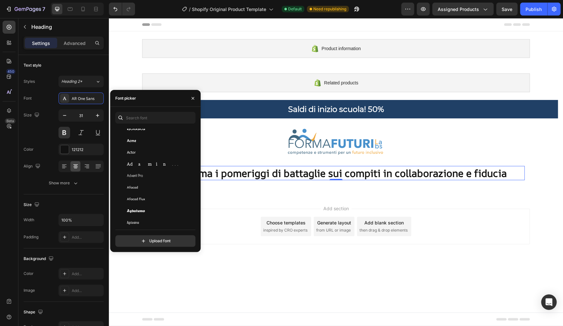
scroll to position [176, 0]
click at [139, 184] on div "Afacad" at bounding box center [159, 181] width 65 height 6
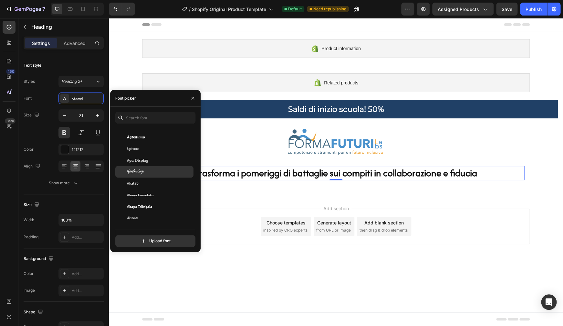
scroll to position [246, 0]
click at [142, 184] on div "Akatab" at bounding box center [159, 181] width 65 height 6
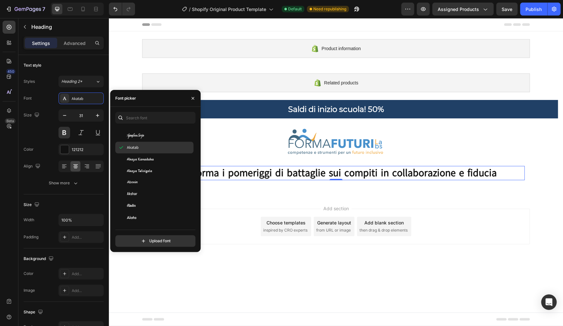
scroll to position [283, 0]
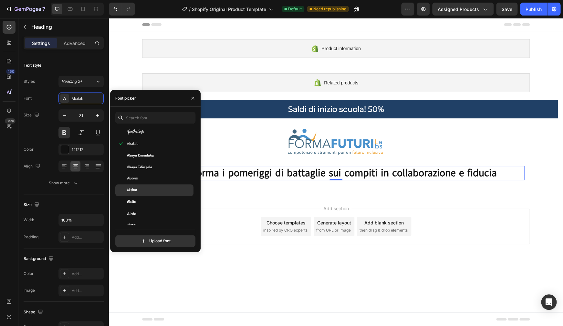
click at [140, 189] on div "Akshar" at bounding box center [154, 190] width 78 height 12
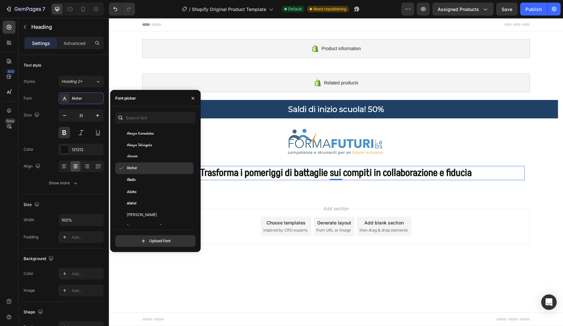
scroll to position [309, 0]
click at [140, 189] on div "Alata" at bounding box center [154, 188] width 78 height 12
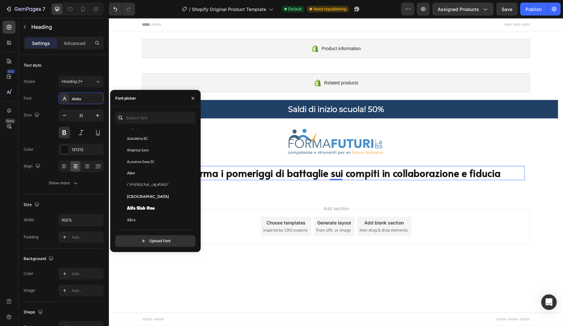
scroll to position [435, 0]
click at [141, 193] on span "[GEOGRAPHIC_DATA]" at bounding box center [148, 190] width 42 height 6
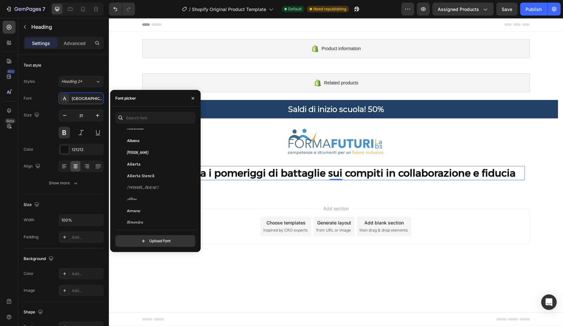
scroll to position [555, 0]
click at [141, 209] on div "Almarai" at bounding box center [154, 210] width 78 height 12
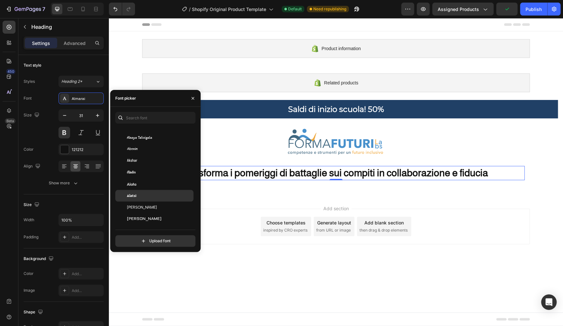
scroll to position [309, 0]
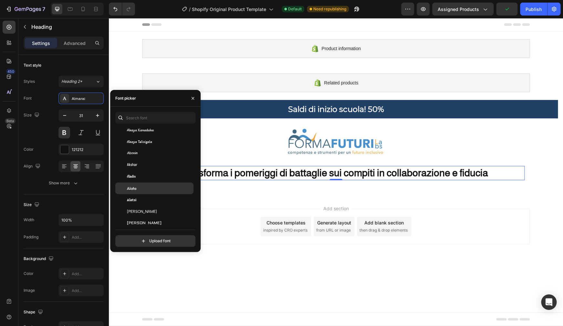
click at [139, 191] on div "Alata" at bounding box center [159, 188] width 65 height 6
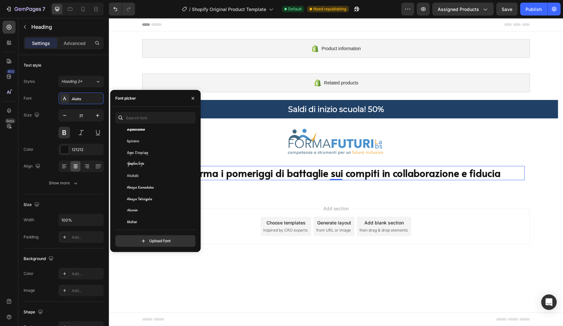
scroll to position [246, 0]
click at [138, 184] on span "Akatab" at bounding box center [133, 181] width 12 height 6
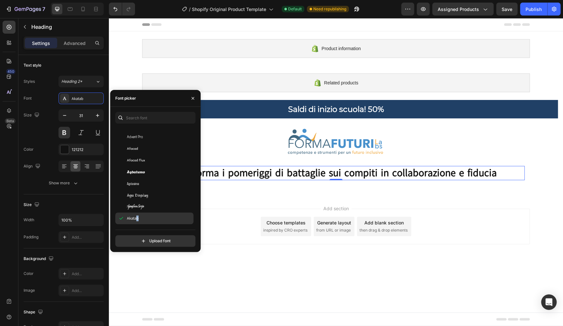
scroll to position [208, 0]
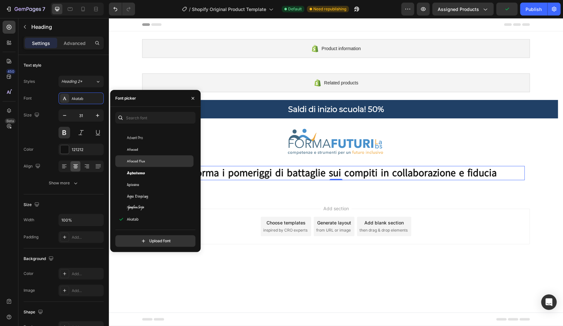
click at [134, 164] on span "Afacad Flux" at bounding box center [136, 161] width 18 height 6
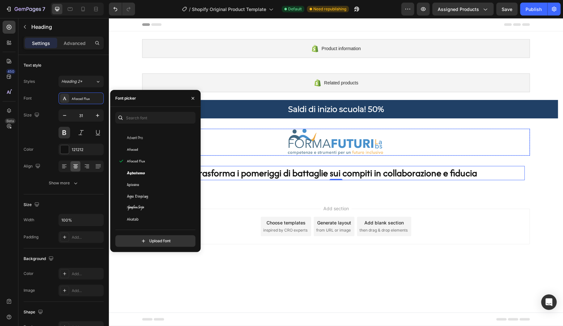
click at [230, 149] on div at bounding box center [336, 142] width 388 height 27
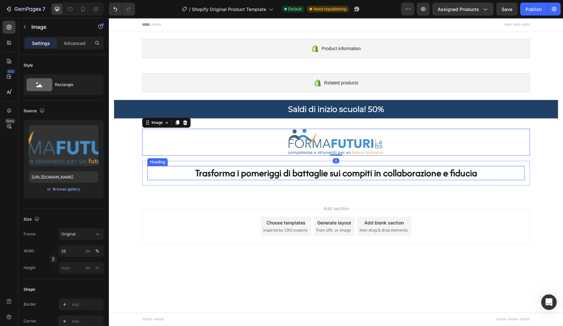
click at [236, 176] on p "Trasforma i pomeriggi di battaglie sui compiti in collaborazione e fiducia" at bounding box center [336, 172] width 376 height 13
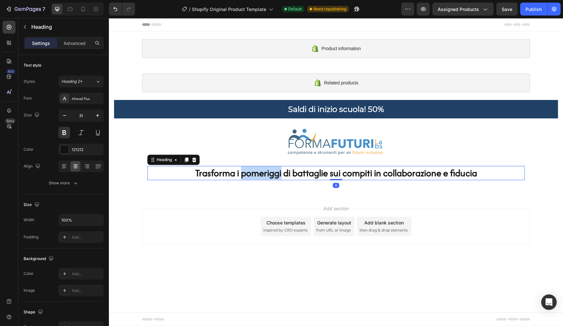
click at [236, 175] on p "Trasforma i pomeriggi di battaglie sui compiti in collaborazione e fiducia" at bounding box center [336, 172] width 376 height 13
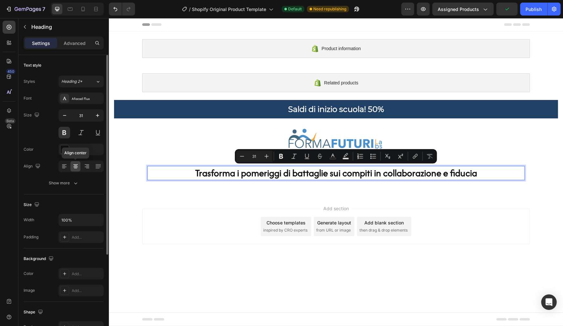
click at [79, 168] on icon at bounding box center [75, 166] width 6 height 6
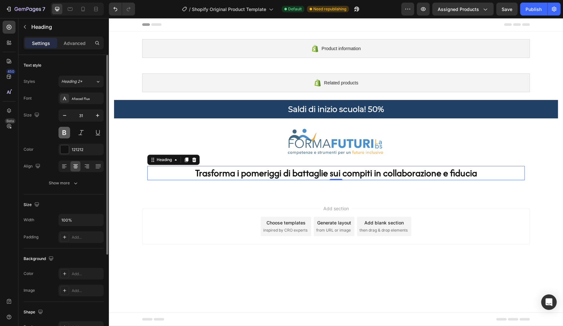
click at [63, 133] on button at bounding box center [64, 133] width 12 height 12
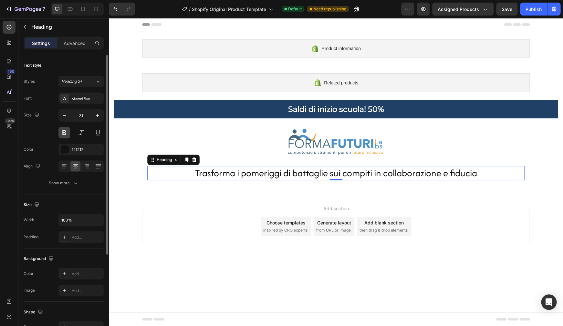
click at [64, 133] on button at bounding box center [64, 133] width 12 height 12
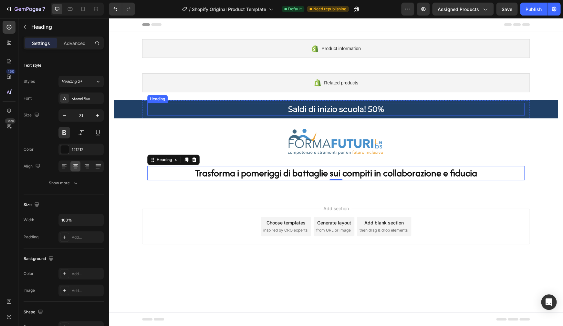
click at [317, 106] on p "Saldi di inizio scuola! 50%" at bounding box center [336, 109] width 376 height 10
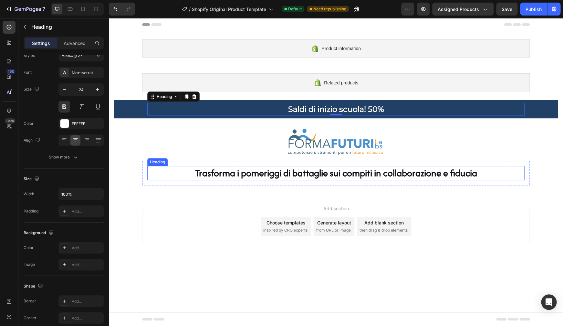
click at [321, 172] on p "Trasforma i pomeriggi di battaglie sui compiti in collaborazione e fiducia" at bounding box center [336, 172] width 376 height 13
click at [378, 174] on p "Trasforma i pomeriggi di battaglie sui compiti in collaborazione e fiducia" at bounding box center [336, 172] width 376 height 13
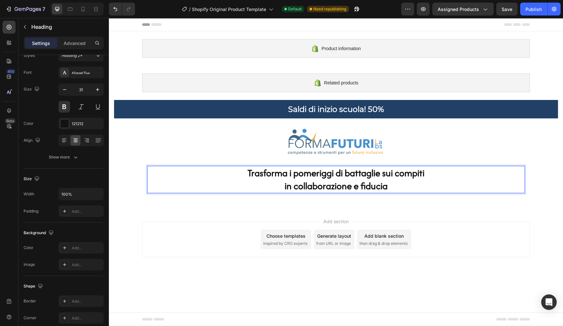
click at [385, 177] on p "Trasforma i pomeriggi di battaglie sui compiti in collaborazione e fiducia" at bounding box center [336, 179] width 376 height 26
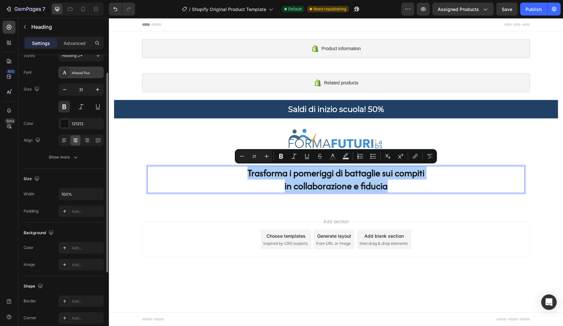
click at [82, 74] on div "Afacad Flux" at bounding box center [87, 73] width 30 height 6
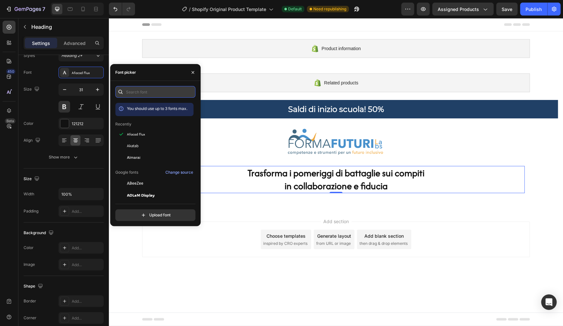
click at [150, 90] on input "text" at bounding box center [155, 92] width 80 height 12
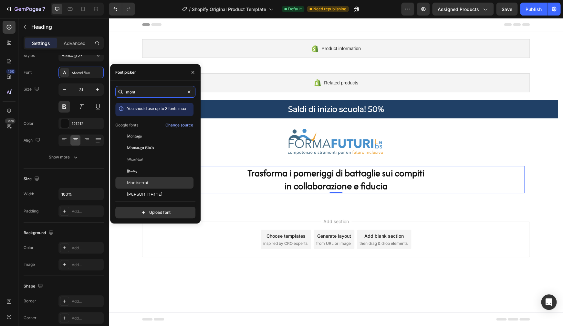
type input "mont"
click at [143, 188] on div "Montserrat" at bounding box center [154, 183] width 78 height 12
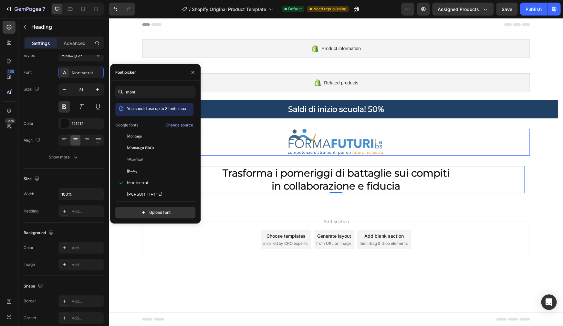
click at [425, 151] on div at bounding box center [336, 142] width 388 height 27
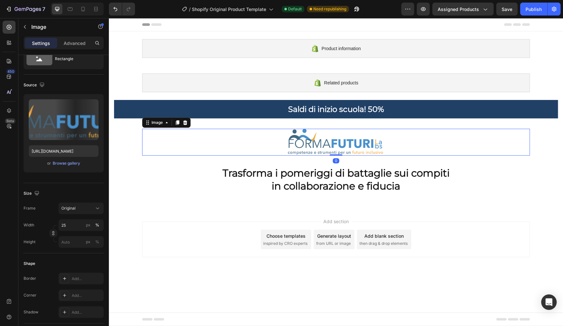
scroll to position [0, 0]
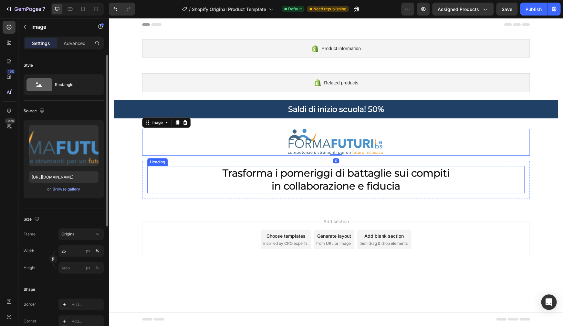
click at [478, 175] on p "Trasforma i pomeriggi di battaglie sui compiti in collaborazione e fiducia" at bounding box center [336, 179] width 376 height 26
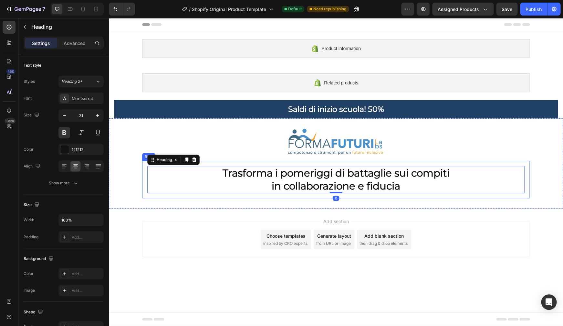
click at [481, 198] on div "Image Row Trasforma i pomeriggi di battaglie sui compiti in collaborazione e fi…" at bounding box center [336, 163] width 454 height 90
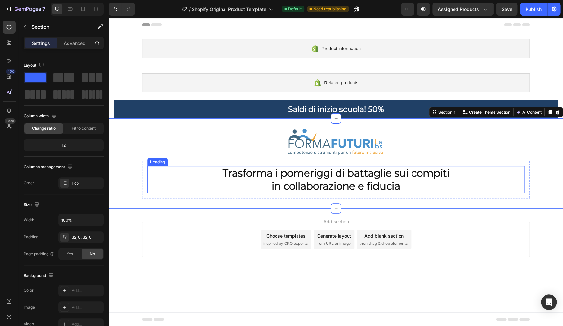
click at [414, 186] on p "Trasforma i pomeriggi di battaglie sui compiti in collaborazione e fiducia" at bounding box center [336, 179] width 376 height 26
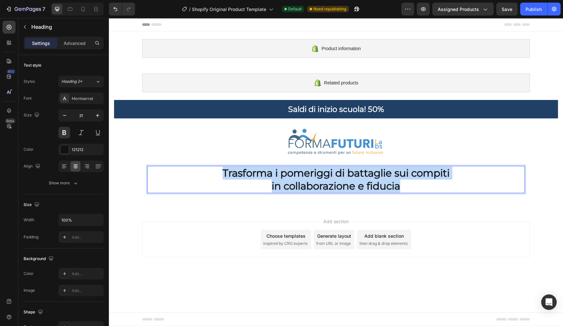
click at [405, 182] on p "Trasforma i pomeriggi di battaglie sui compiti in collaborazione e fiducia" at bounding box center [336, 179] width 376 height 26
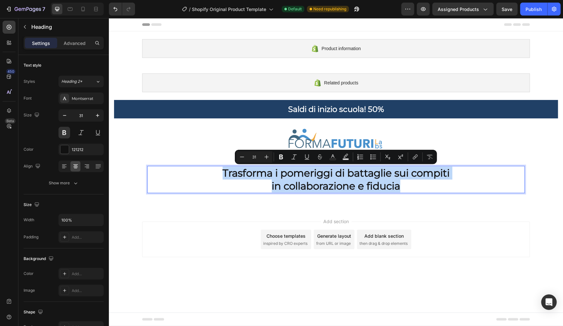
drag, startPoint x: 408, startPoint y: 181, endPoint x: 412, endPoint y: 180, distance: 5.0
click at [408, 181] on p "Trasforma i pomeriggi di battaglie sui compiti in collaborazione e fiducia" at bounding box center [336, 179] width 376 height 26
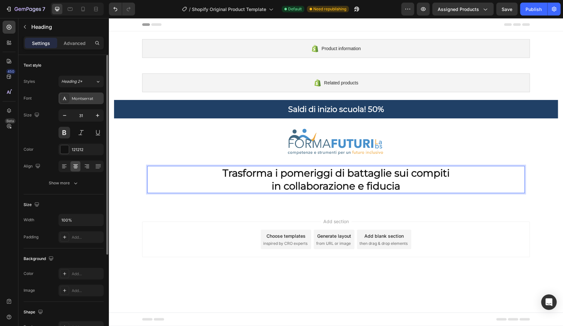
click at [75, 101] on div "Montserrat" at bounding box center [87, 99] width 30 height 6
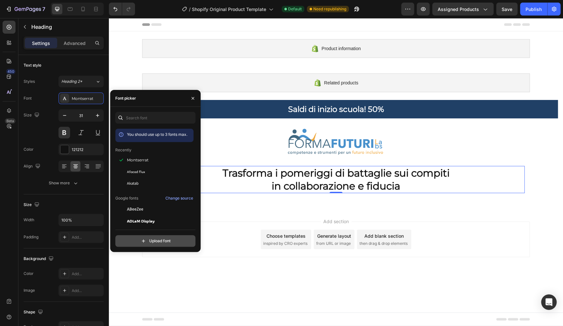
click at [168, 239] on input "file" at bounding box center [170, 240] width 162 height 11
click at [136, 186] on span "Akatab" at bounding box center [133, 183] width 12 height 6
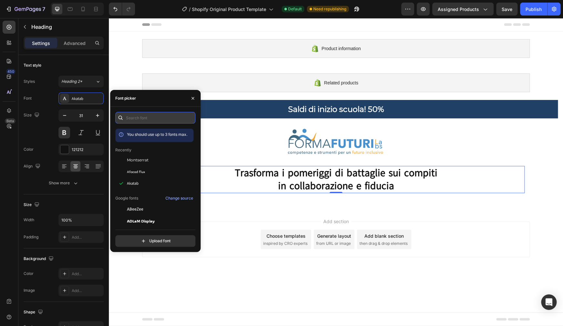
click at [157, 118] on input "text" at bounding box center [155, 118] width 80 height 12
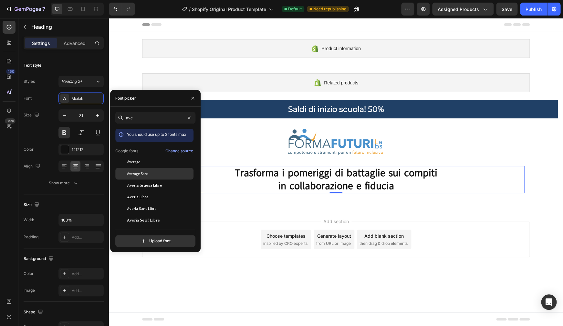
click at [150, 176] on div "Average Sans" at bounding box center [159, 174] width 65 height 6
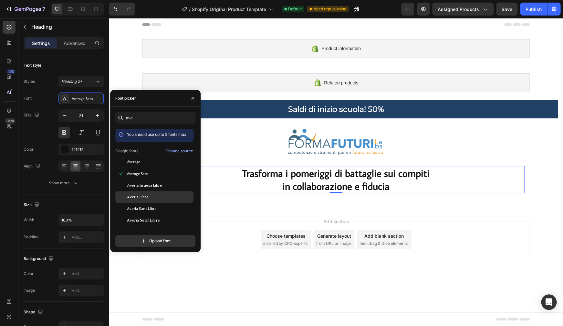
click at [150, 200] on div "Averia Libre" at bounding box center [159, 197] width 65 height 6
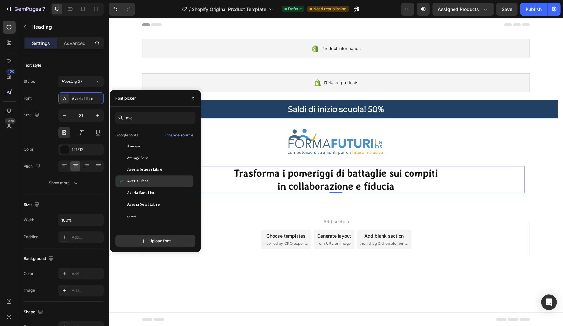
scroll to position [21, 0]
click at [163, 118] on input "ave" at bounding box center [155, 118] width 80 height 12
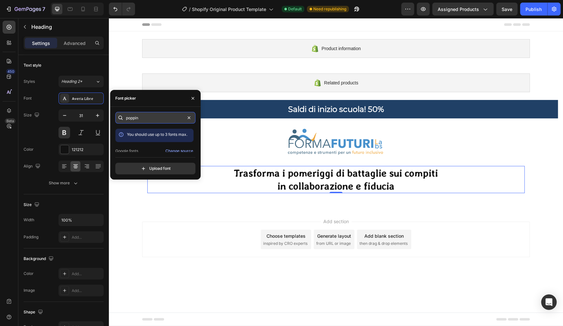
type input "poppins"
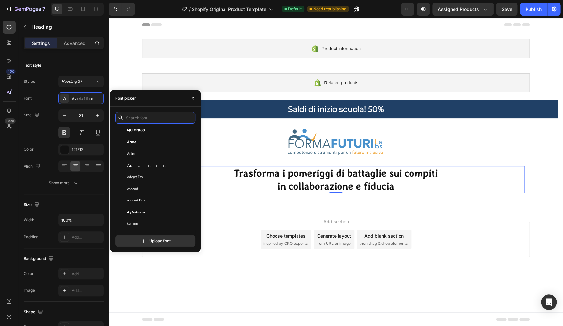
scroll to position [170, 0]
click at [164, 189] on div "Afacad" at bounding box center [154, 187] width 78 height 12
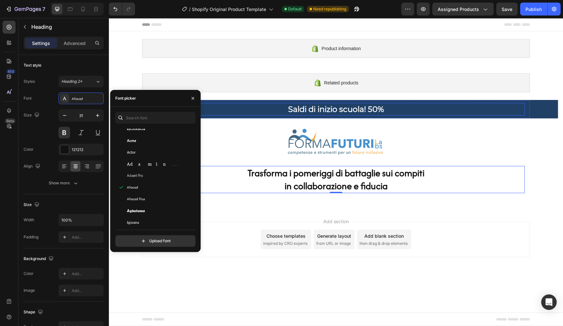
click at [343, 113] on p "Saldi di inizio scuola! 50%" at bounding box center [336, 109] width 376 height 10
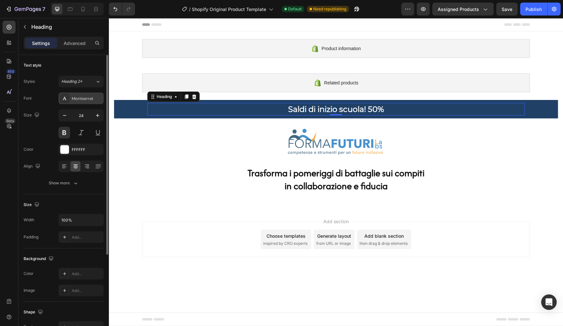
click at [77, 96] on div "Montserrat" at bounding box center [87, 99] width 30 height 6
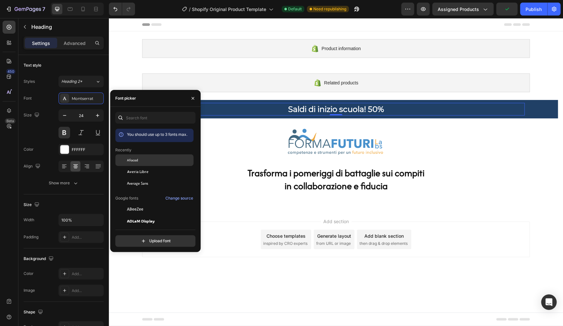
click at [139, 163] on div "Afacad" at bounding box center [159, 160] width 65 height 6
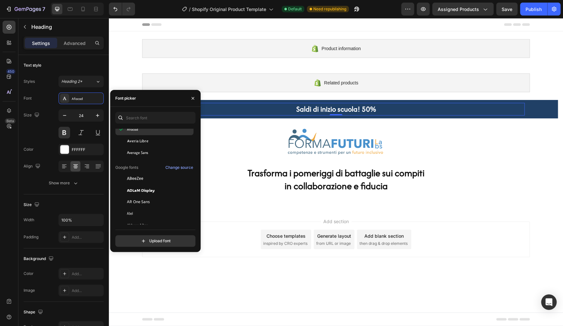
scroll to position [31, 0]
click at [134, 181] on span "ABeeZee" at bounding box center [135, 178] width 16 height 6
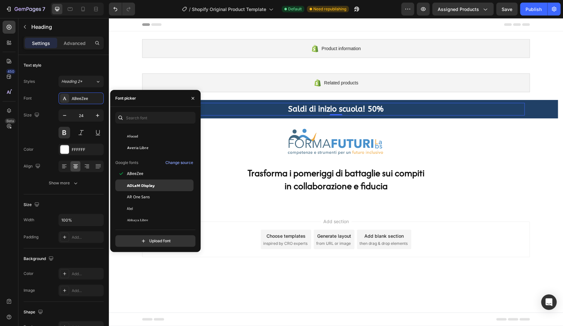
scroll to position [44, 0]
click at [141, 191] on span "AR One Sans" at bounding box center [138, 189] width 23 height 6
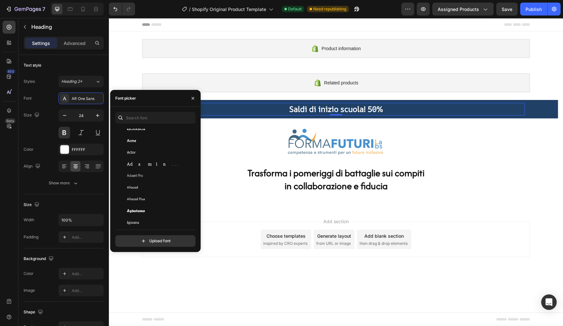
scroll to position [170, 0]
click at [143, 184] on div "Alatsi" at bounding box center [159, 181] width 65 height 6
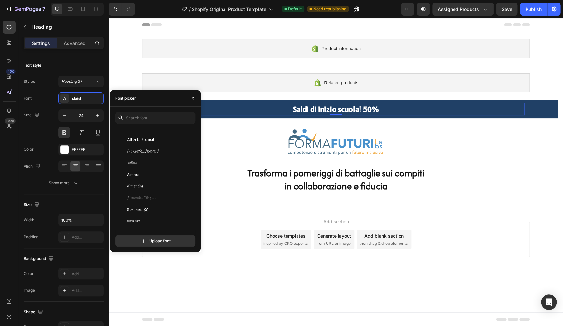
click at [133, 177] on span "Almarai" at bounding box center [134, 174] width 14 height 6
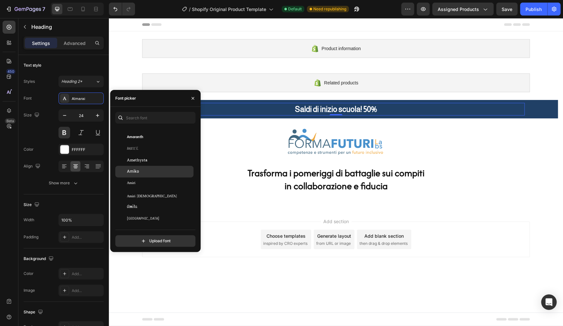
click at [133, 175] on span "Amiko" at bounding box center [133, 172] width 12 height 6
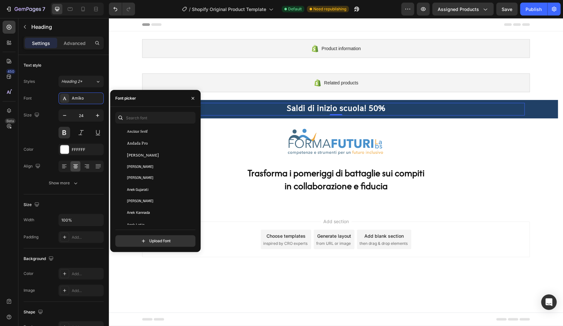
scroll to position [861, 0]
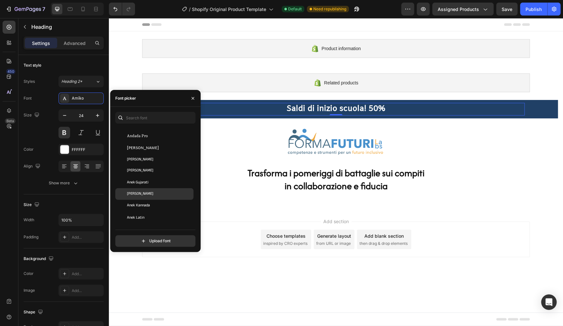
click at [135, 195] on div "[PERSON_NAME]" at bounding box center [154, 194] width 78 height 12
click at [136, 207] on div "Anek Kannada" at bounding box center [154, 206] width 78 height 12
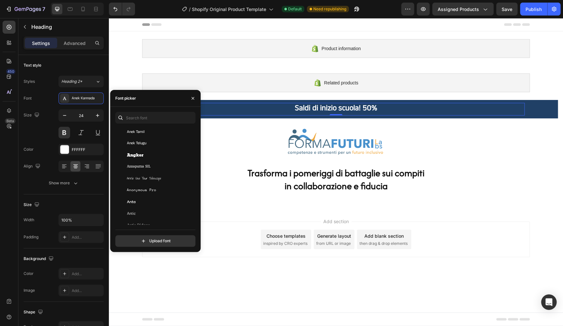
scroll to position [984, 0]
click at [136, 202] on div "Anta" at bounding box center [159, 199] width 65 height 6
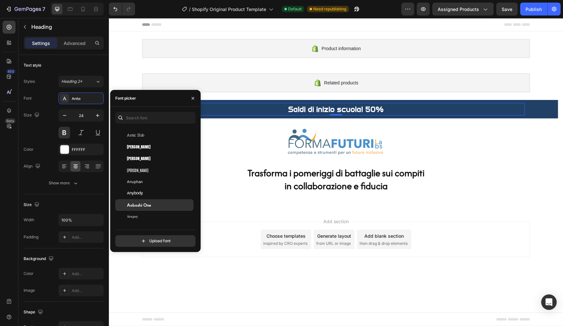
click at [145, 208] on span "Aoboshi One" at bounding box center [139, 205] width 24 height 6
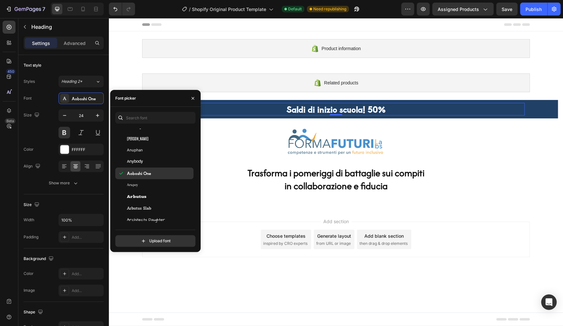
scroll to position [1116, 0]
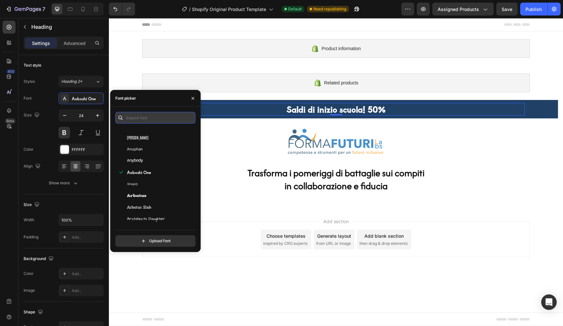
click at [163, 115] on input "text" at bounding box center [155, 118] width 80 height 12
type input "n"
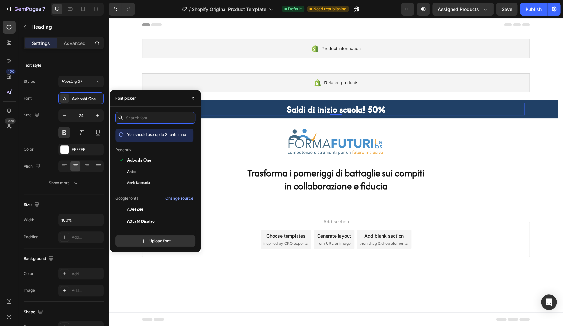
paste input "raleway"
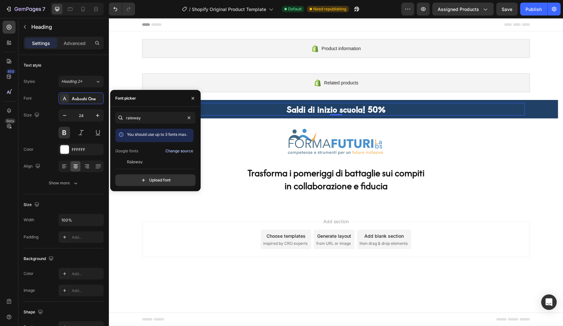
click at [183, 154] on div "Change source" at bounding box center [179, 151] width 28 height 6
drag, startPoint x: 155, startPoint y: 119, endPoint x: 129, endPoint y: 119, distance: 25.5
click at [129, 119] on input "raleway" at bounding box center [155, 118] width 80 height 12
click at [134, 121] on input "raleway" at bounding box center [155, 118] width 80 height 12
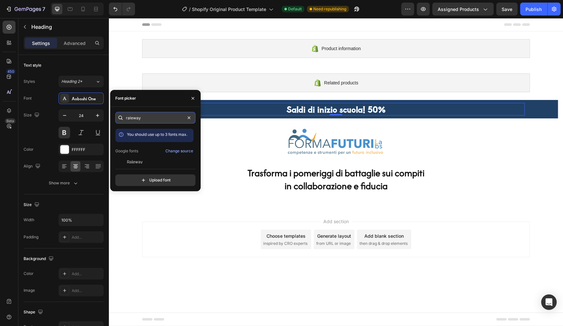
click at [134, 121] on input "raleway" at bounding box center [155, 118] width 80 height 12
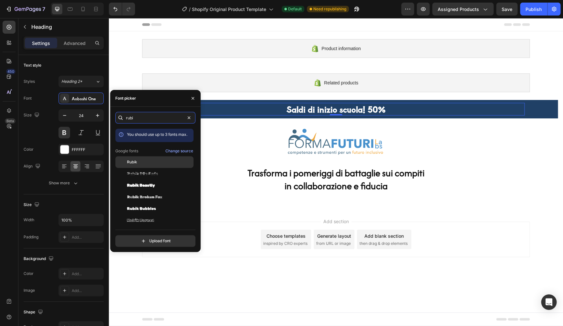
type input "rubi"
click at [134, 165] on span "Rubik" at bounding box center [132, 162] width 10 height 6
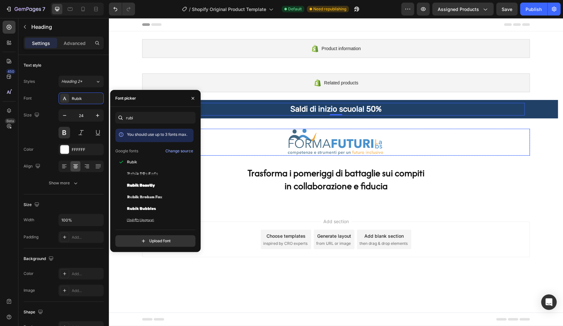
click at [451, 137] on div at bounding box center [336, 142] width 388 height 27
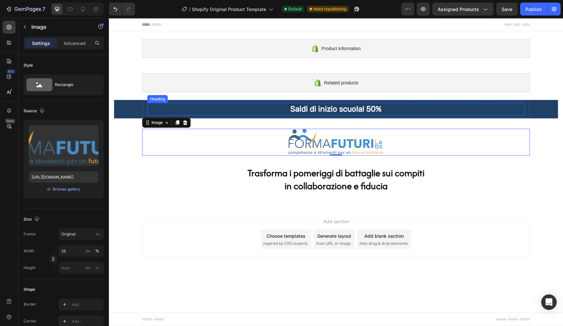
click at [361, 107] on p "Saldi di inizio scuola! 50%" at bounding box center [336, 109] width 376 height 10
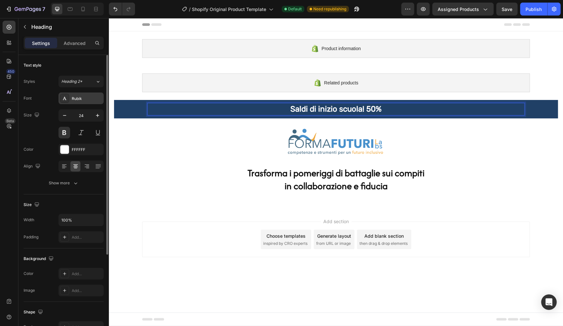
click at [87, 99] on div "Rubik" at bounding box center [87, 99] width 30 height 6
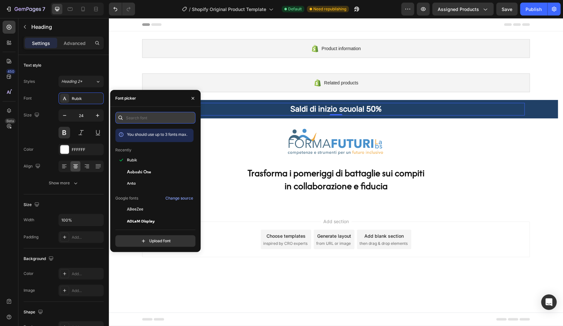
click at [136, 116] on input "text" at bounding box center [155, 118] width 80 height 12
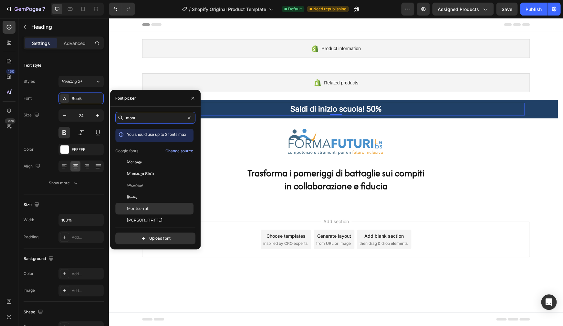
type input "mont"
click at [141, 211] on span "Montserrat" at bounding box center [138, 209] width 22 height 6
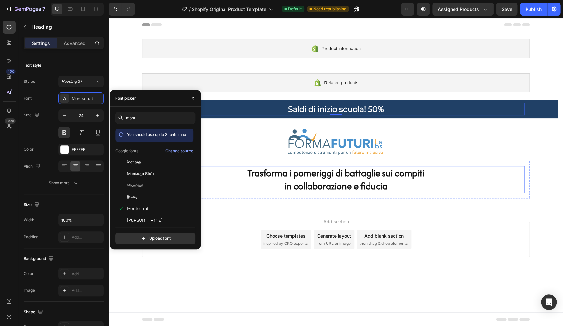
click at [339, 173] on p "Trasforma i pomeriggi di battaglie sui compiti in collaborazione e fiducia" at bounding box center [336, 179] width 376 height 26
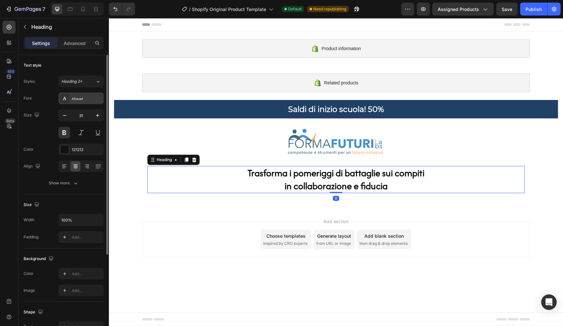
click at [79, 100] on div "Afacad" at bounding box center [87, 99] width 30 height 6
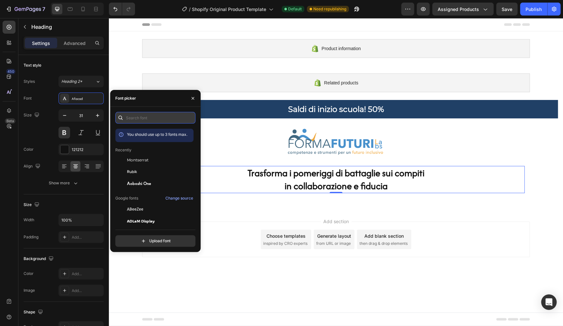
click at [141, 118] on input "text" at bounding box center [155, 118] width 80 height 12
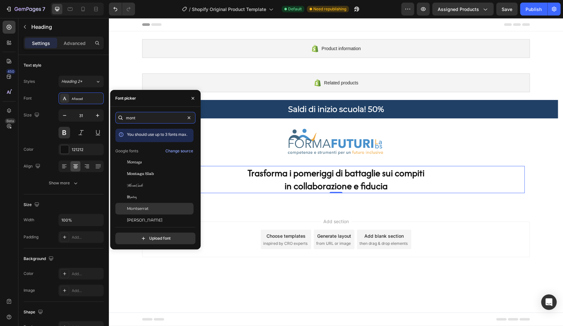
type input "mont"
click at [146, 211] on span "Montserrat" at bounding box center [138, 209] width 22 height 6
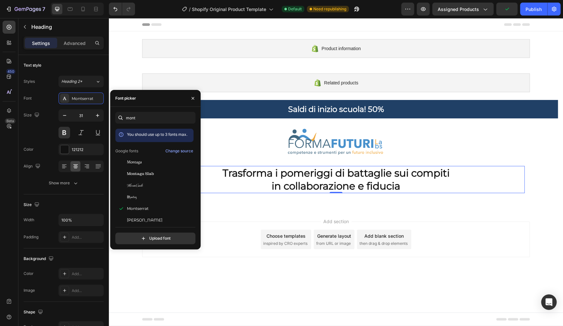
click at [532, 228] on div "Add section Choose templates inspired by CRO experts Generate layout from URL o…" at bounding box center [336, 240] width 454 height 64
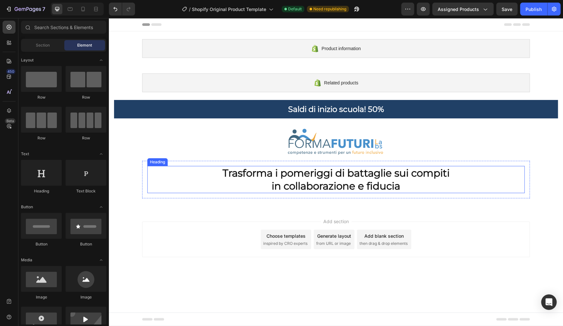
click at [283, 183] on p "Trasforma i pomeriggi di battaglie sui compiti in collaborazione e fiducia" at bounding box center [336, 179] width 376 height 26
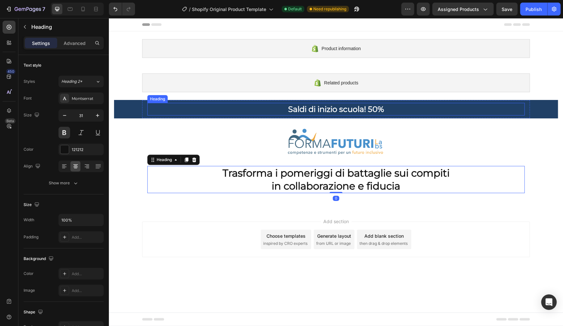
click at [328, 108] on p "Saldi di inizio scuola! 50%" at bounding box center [336, 109] width 376 height 10
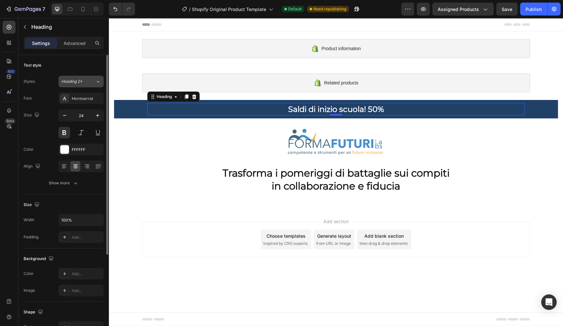
click at [86, 83] on div "Heading 2*" at bounding box center [74, 82] width 26 height 6
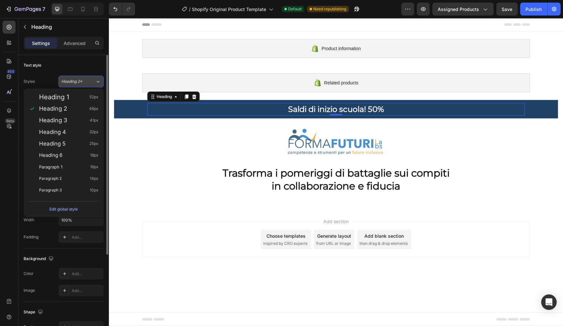
click at [86, 83] on div "Heading 2*" at bounding box center [74, 82] width 26 height 6
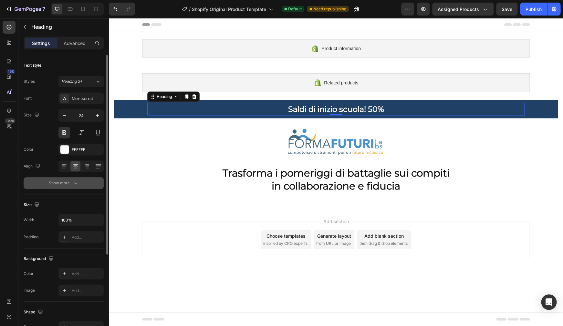
click at [75, 181] on icon "button" at bounding box center [75, 183] width 6 height 6
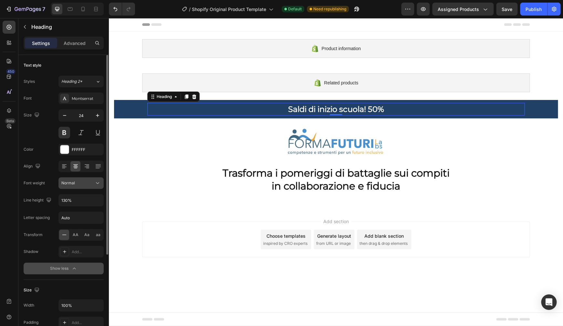
click at [73, 182] on span "Normal" at bounding box center [68, 182] width 14 height 5
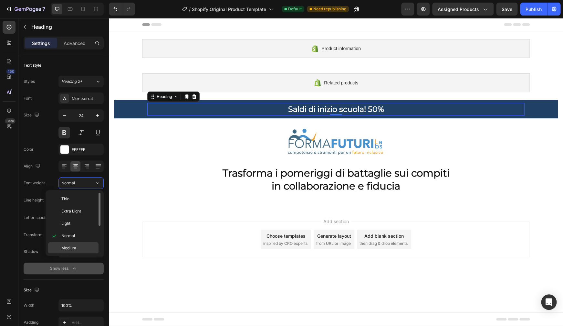
click at [70, 247] on span "Medium" at bounding box center [68, 248] width 15 height 6
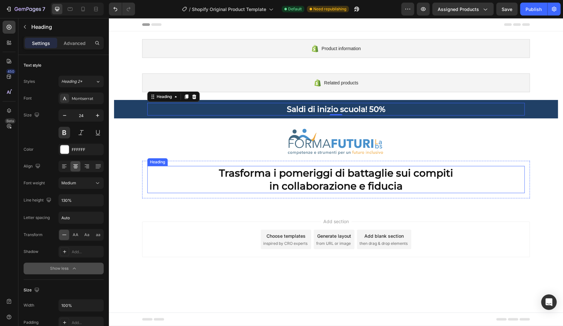
click at [260, 177] on p "Trasforma i pomeriggi di battaglie sui compiti in collaborazione e fiducia" at bounding box center [336, 179] width 376 height 26
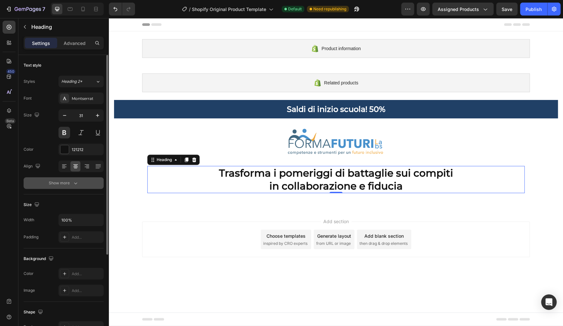
click at [69, 185] on div "Show more" at bounding box center [64, 183] width 30 height 6
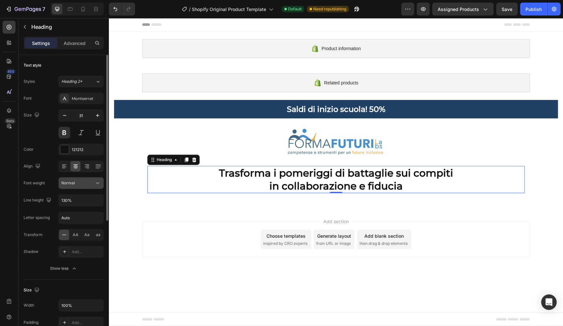
click at [71, 182] on span "Normal" at bounding box center [68, 182] width 14 height 5
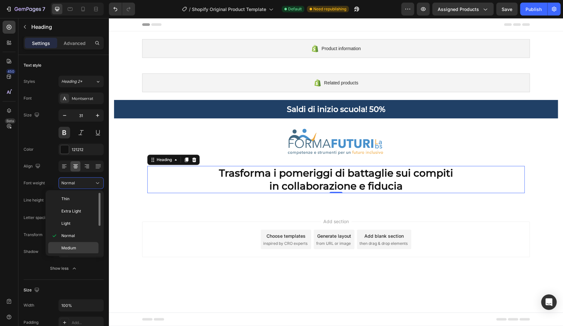
click at [79, 254] on div "Medium" at bounding box center [73, 260] width 50 height 12
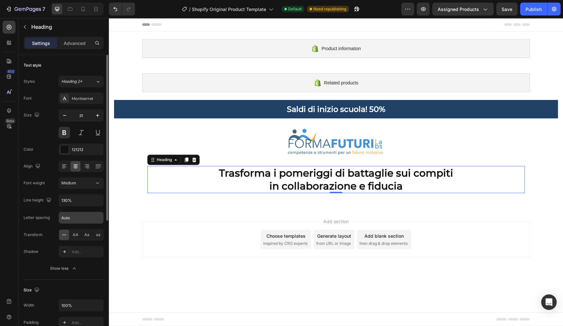
click at [79, 218] on input "Auto" at bounding box center [81, 218] width 45 height 12
click at [83, 184] on div "Medium" at bounding box center [77, 183] width 33 height 6
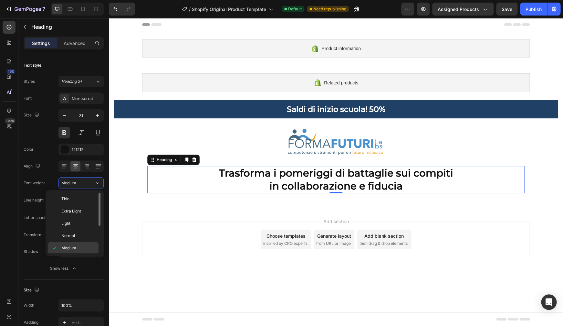
click at [72, 248] on span "Medium" at bounding box center [68, 248] width 15 height 6
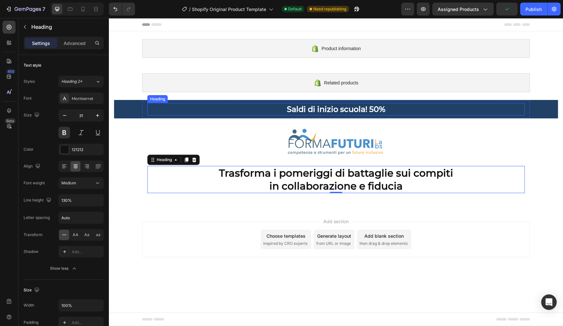
click at [380, 109] on p "Saldi di inizio scuola! 50%" at bounding box center [336, 109] width 376 height 10
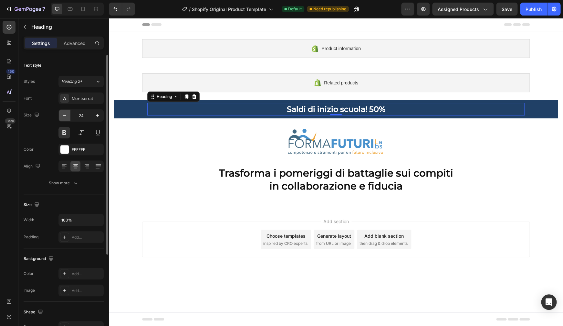
click at [64, 116] on icon "button" at bounding box center [64, 115] width 6 height 6
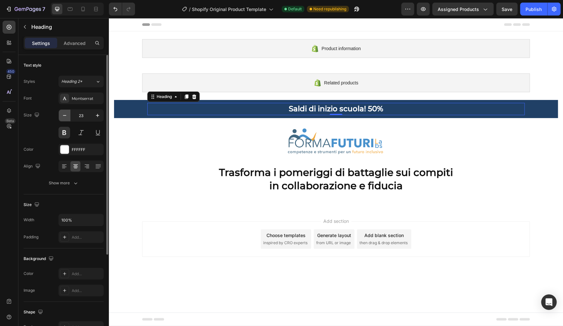
click at [64, 116] on icon "button" at bounding box center [64, 115] width 6 height 6
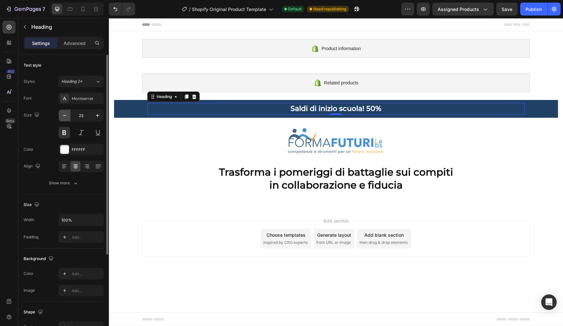
type input "22"
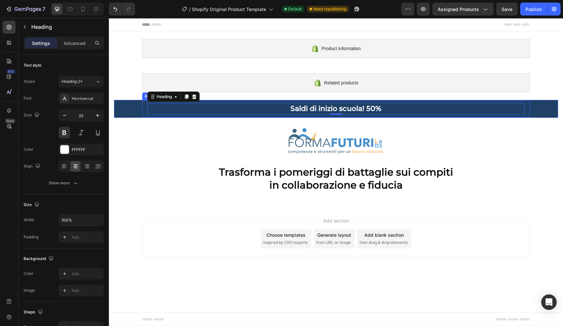
click at [300, 117] on div "[PERSON_NAME] di inizio scuola! 50% Heading 0 Row" at bounding box center [336, 108] width 388 height 17
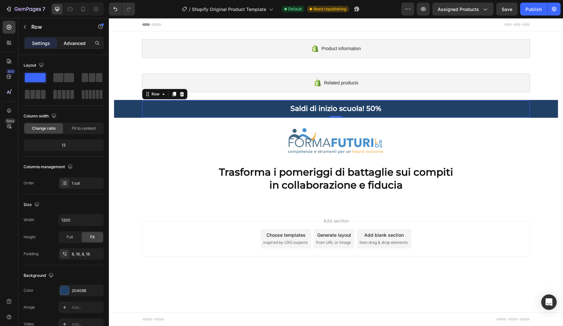
click at [79, 41] on p "Advanced" at bounding box center [75, 43] width 22 height 7
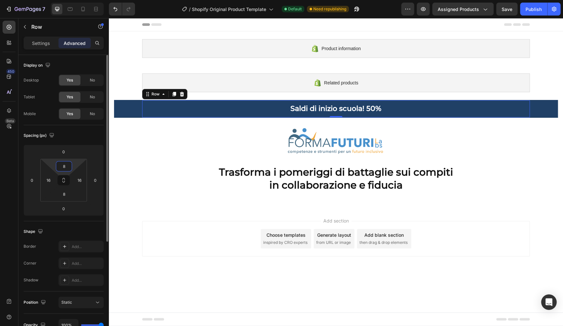
click at [64, 169] on input "8" at bounding box center [64, 166] width 13 height 10
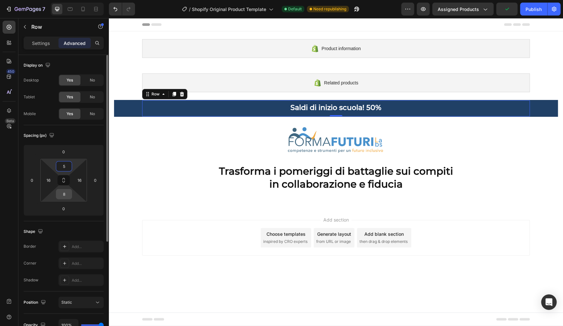
type input "5"
click at [64, 196] on input "8" at bounding box center [64, 194] width 13 height 10
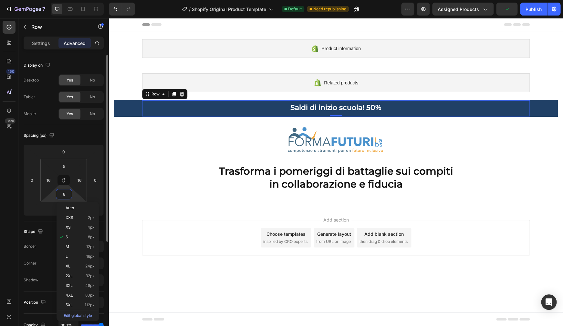
type input "5"
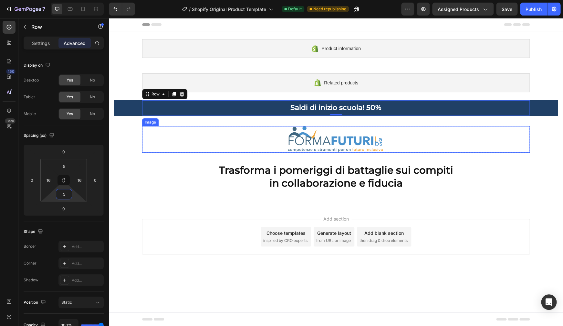
click at [485, 137] on div at bounding box center [336, 139] width 388 height 27
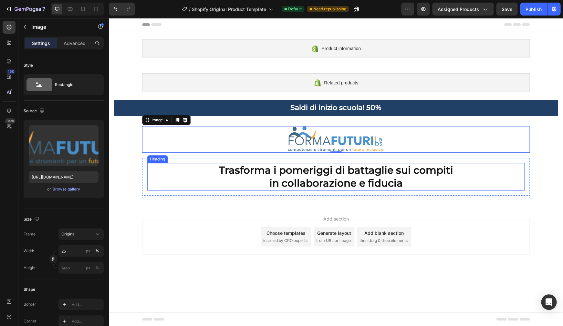
click at [323, 175] on p "Trasforma i pomeriggi di battaglie sui compiti in collaborazione e fiducia" at bounding box center [336, 177] width 376 height 26
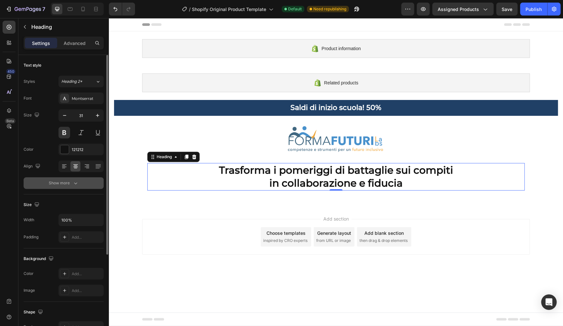
click at [72, 183] on icon "button" at bounding box center [75, 183] width 6 height 6
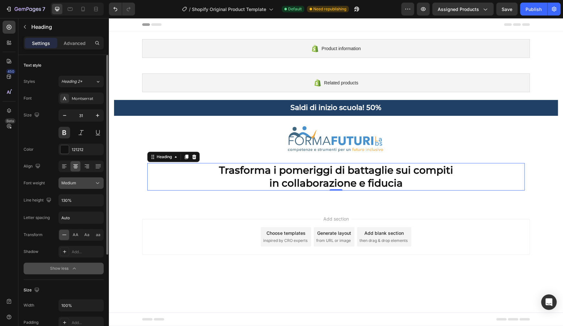
click at [98, 183] on icon at bounding box center [97, 183] width 6 height 6
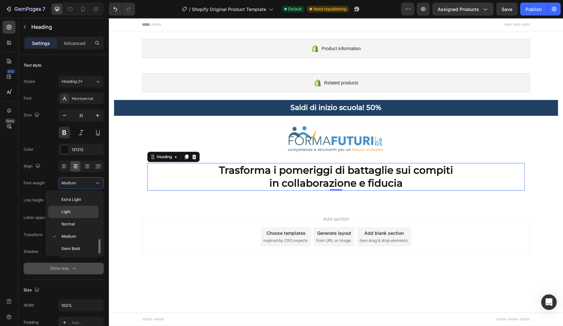
scroll to position [37, 0]
click at [83, 233] on p "Bold" at bounding box center [78, 235] width 34 height 6
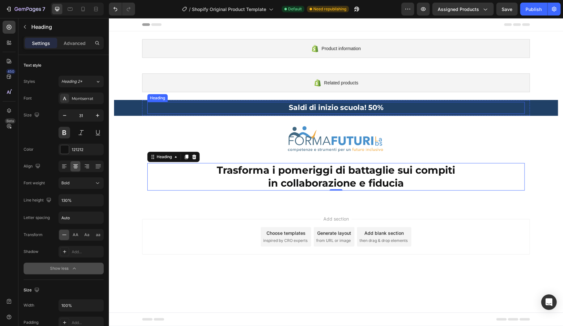
click at [316, 107] on p "Saldi di inizio scuola! 50%" at bounding box center [336, 107] width 376 height 9
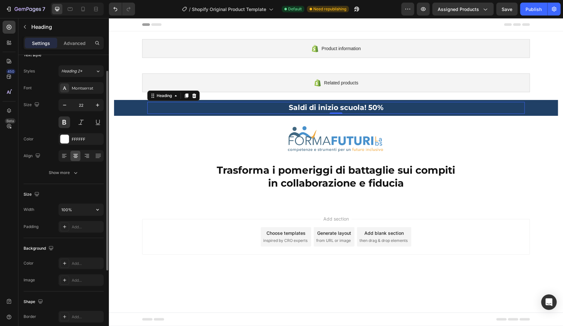
scroll to position [16, 0]
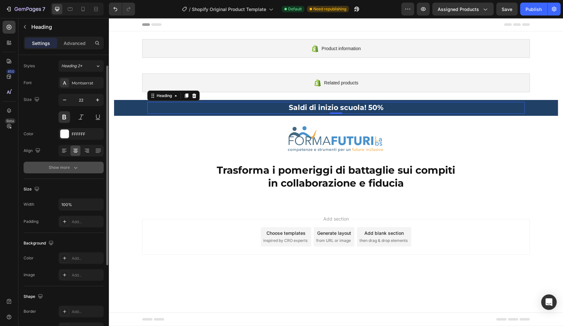
click at [70, 170] on div "Show more" at bounding box center [64, 167] width 30 height 6
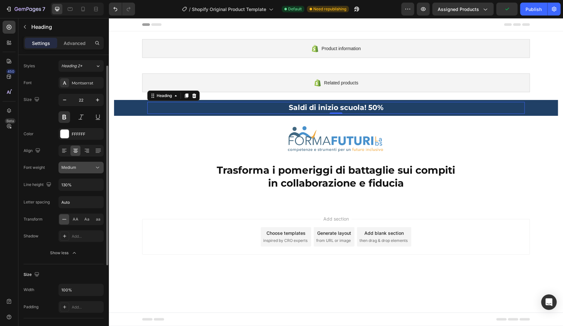
click at [96, 169] on icon at bounding box center [97, 167] width 6 height 6
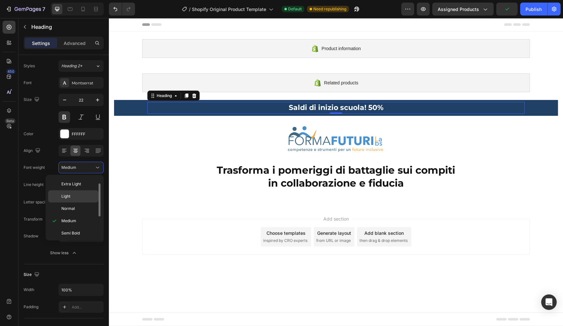
scroll to position [22, 0]
click at [80, 234] on p "Bold" at bounding box center [78, 235] width 34 height 6
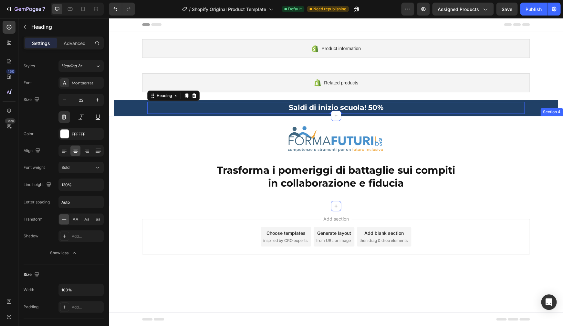
click at [500, 135] on div at bounding box center [336, 139] width 388 height 27
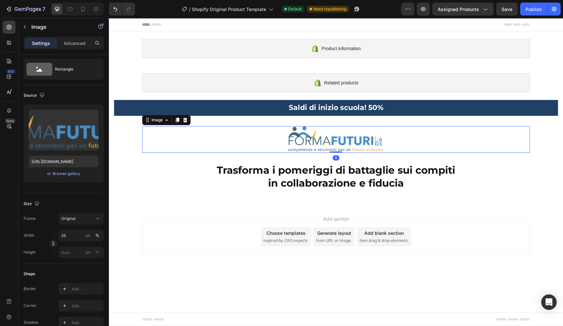
scroll to position [0, 0]
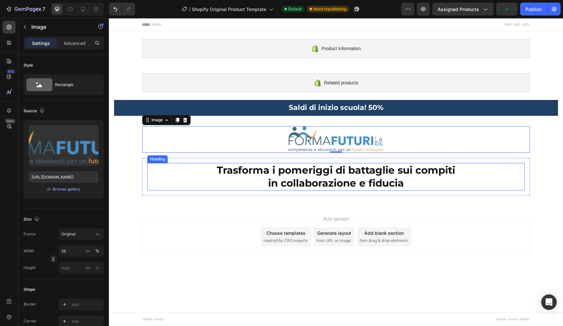
click at [331, 185] on p "Trasforma i pomeriggi di battaglie sui compiti in collaborazione e fiducia" at bounding box center [336, 177] width 376 height 26
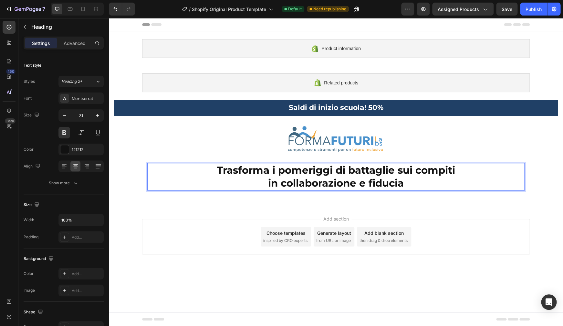
click at [331, 184] on p "Trasforma i pomeriggi di battaglie sui compiti in collaborazione e fiducia" at bounding box center [336, 177] width 376 height 26
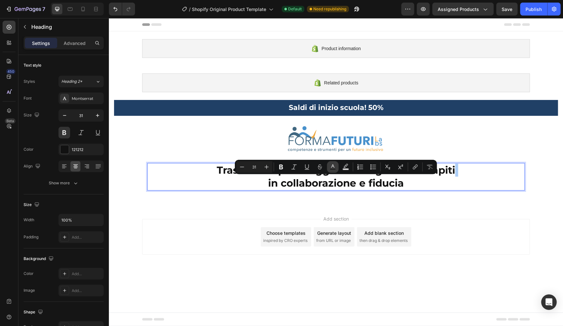
click at [334, 168] on icon "Editor contextual toolbar" at bounding box center [333, 167] width 6 height 6
type input "121212"
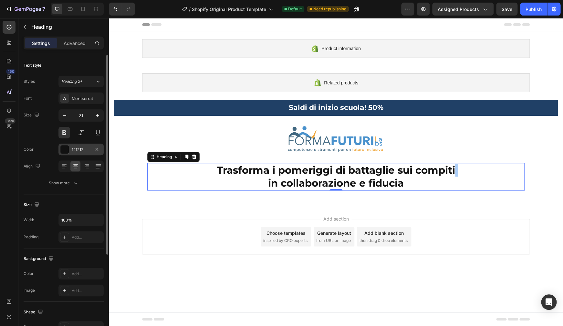
click at [79, 150] on div "121212" at bounding box center [81, 150] width 19 height 6
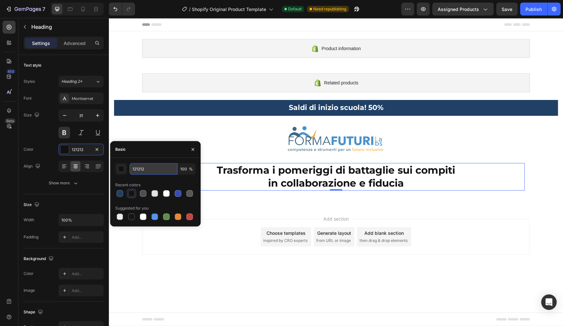
click at [152, 170] on input "121212" at bounding box center [154, 169] width 48 height 12
paste input "e5ab55"
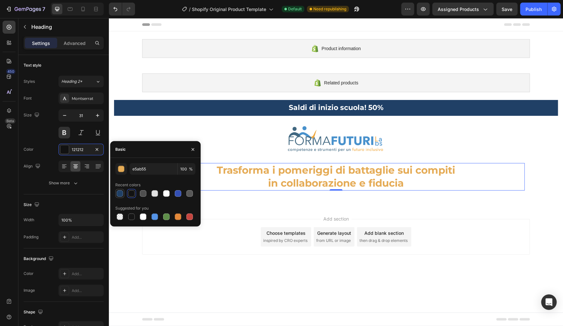
click at [121, 194] on div at bounding box center [155, 193] width 80 height 9
click at [190, 150] on button "button" at bounding box center [193, 149] width 10 height 10
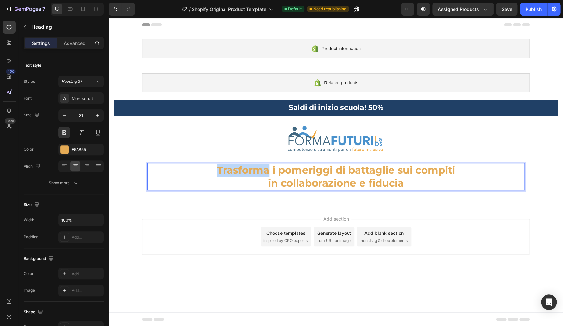
click at [255, 171] on p "Trasforma i pomeriggi di battaglie sui compiti in collaborazione e fiducia" at bounding box center [336, 177] width 376 height 26
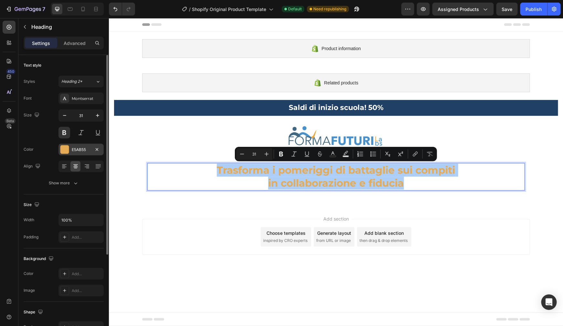
click at [76, 153] on div "E5AB55" at bounding box center [80, 149] width 45 height 12
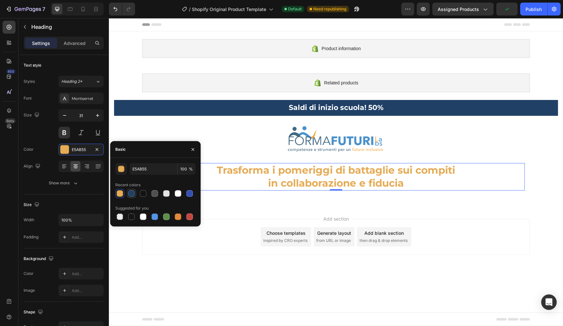
click at [135, 195] on div at bounding box center [132, 193] width 8 height 8
type input "204066"
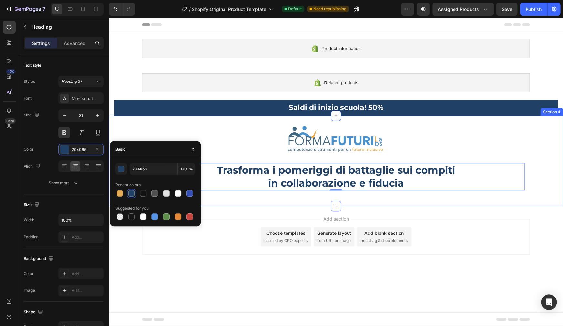
click at [513, 155] on div "Image Row Trasforma i pomeriggi di battaglie sui compiti in collaborazione e fi…" at bounding box center [336, 160] width 454 height 69
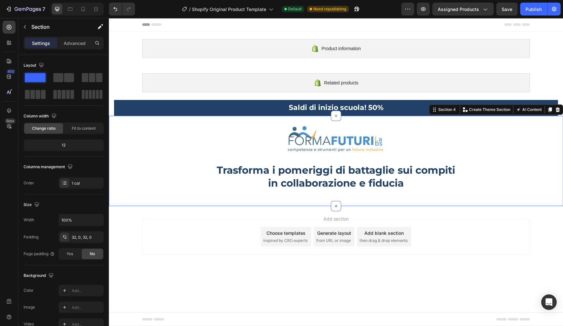
click at [422, 208] on div "Add section Choose templates inspired by CRO experts Generate layout from URL o…" at bounding box center [336, 238] width 454 height 64
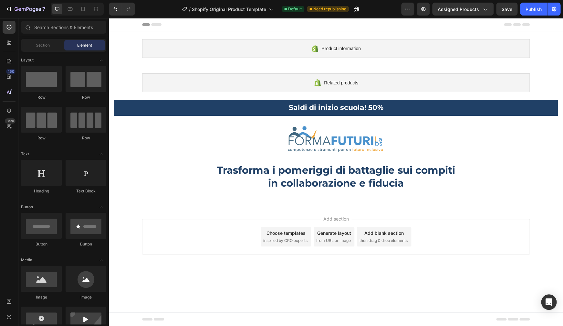
click at [440, 226] on div "Add section Choose templates inspired by CRO experts Generate layout from URL o…" at bounding box center [336, 237] width 388 height 36
click at [435, 198] on div "Image Row Trasforma i pomeriggi di battaglie sui compiti in collaborazione e fi…" at bounding box center [336, 161] width 454 height 90
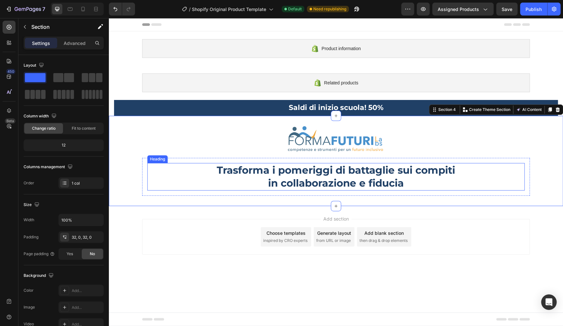
click at [434, 173] on p "Trasforma i pomeriggi di battaglie sui compiti in collaborazione e fiducia" at bounding box center [336, 177] width 376 height 26
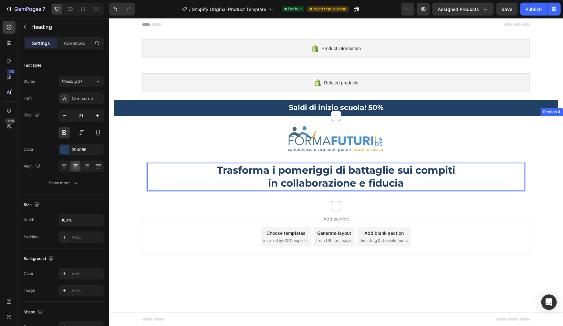
click at [455, 153] on div "Image Row Trasforma i pomeriggi di battaglie sui compiti in collaborazione e fi…" at bounding box center [336, 160] width 454 height 69
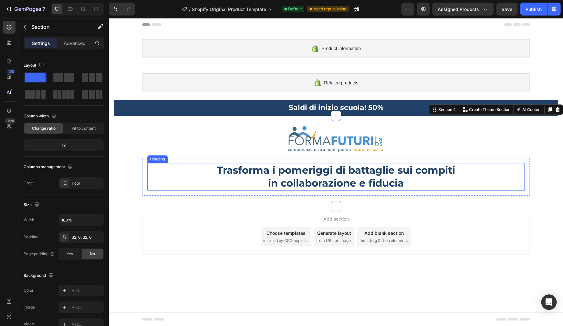
click at [324, 172] on p "Trasforma i pomeriggi di battaglie sui compiti in collaborazione e fiducia" at bounding box center [336, 177] width 376 height 26
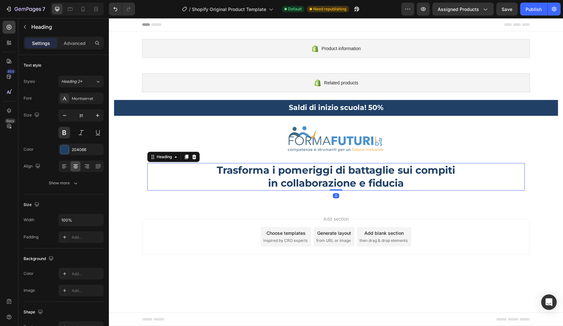
click at [324, 172] on p "Trasforma i pomeriggi di battaglie sui compiti in collaborazione e fiducia" at bounding box center [336, 177] width 376 height 26
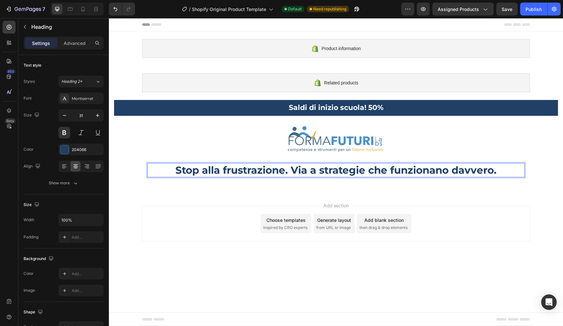
click at [290, 169] on p "Stop alla frustrazione. Via a strategie che funzionano davvero." at bounding box center [336, 170] width 376 height 13
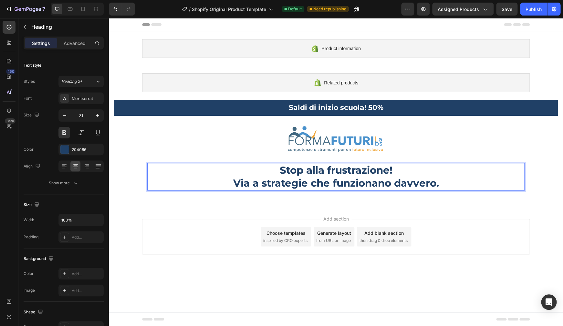
click at [327, 165] on p "Stop alla frustrazione! Via a strategie che funzionano davvero." at bounding box center [336, 177] width 376 height 26
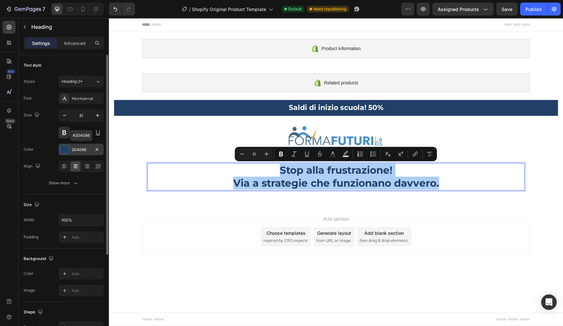
click at [65, 148] on div at bounding box center [64, 149] width 8 height 8
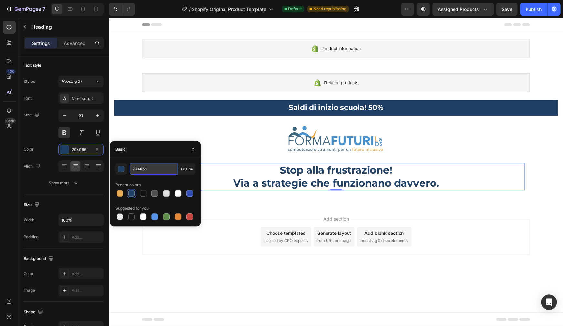
click at [144, 169] on input "204066" at bounding box center [154, 169] width 48 height 12
paste input "144069"
type input "144069"
click at [246, 211] on div "Add section Choose templates inspired by CRO experts Generate layout from URL o…" at bounding box center [336, 238] width 454 height 64
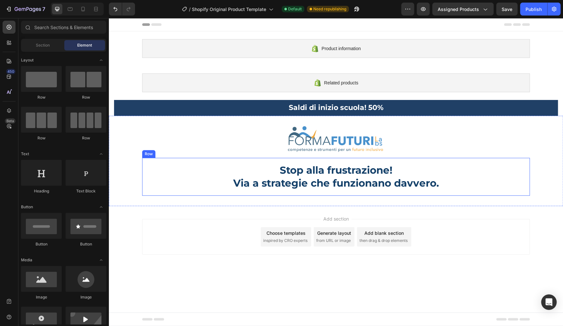
click at [262, 159] on div "Stop alla frustrazione! Via a strategie che funzionano davvero. Heading Row" at bounding box center [336, 177] width 388 height 38
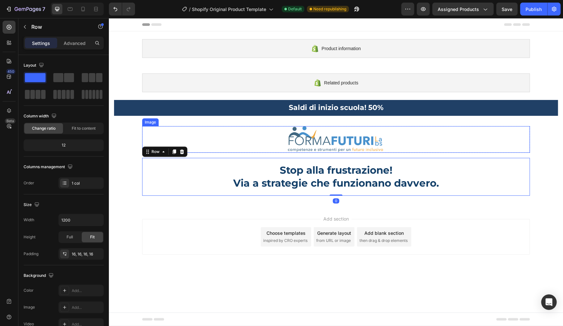
click at [510, 136] on div at bounding box center [336, 139] width 388 height 27
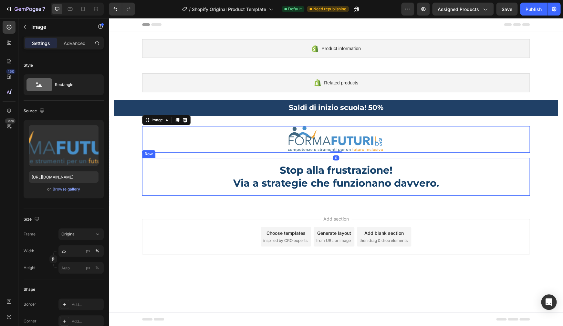
click at [509, 160] on div "Stop alla frustrazione! Via a strategie che funzionano davvero. Heading Row" at bounding box center [336, 177] width 388 height 38
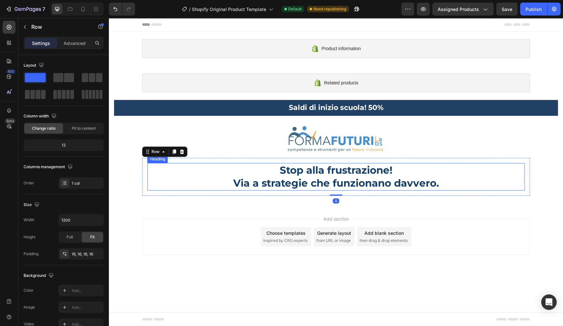
click at [249, 181] on p "Stop alla frustrazione! Via a strategie che funzionano davvero." at bounding box center [336, 177] width 376 height 26
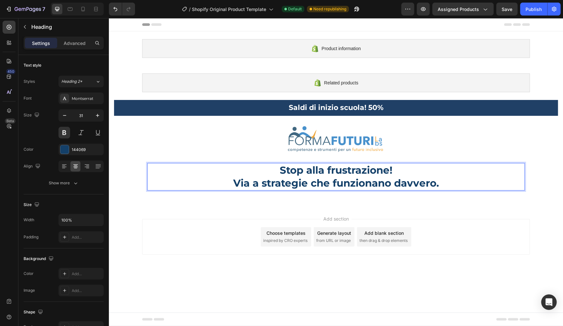
click at [235, 183] on p "Stop alla frustrazione! Via a strategie che funzionano davvero." at bounding box center [336, 177] width 376 height 26
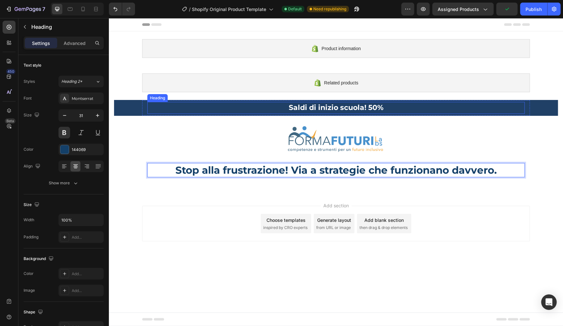
click at [404, 103] on p "Saldi di inizio scuola! 50%" at bounding box center [336, 107] width 376 height 9
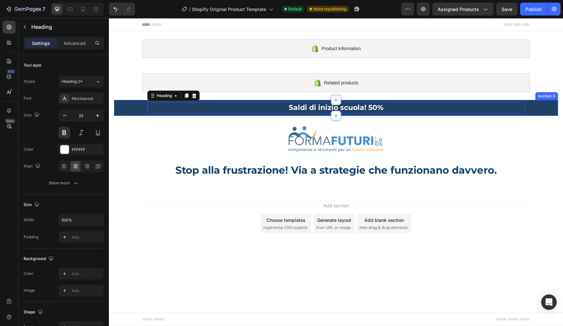
click at [122, 106] on div "[PERSON_NAME] di inizio scuola! 50% Heading 0 Row" at bounding box center [336, 107] width 444 height 15
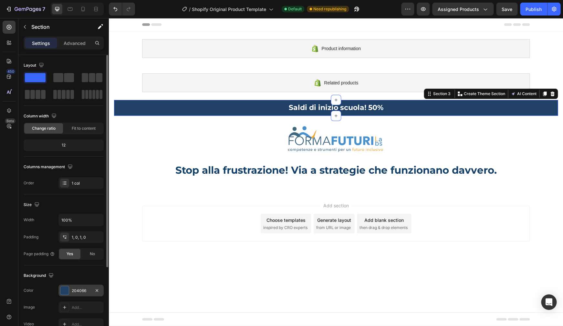
click at [74, 292] on div "204066" at bounding box center [81, 291] width 19 height 6
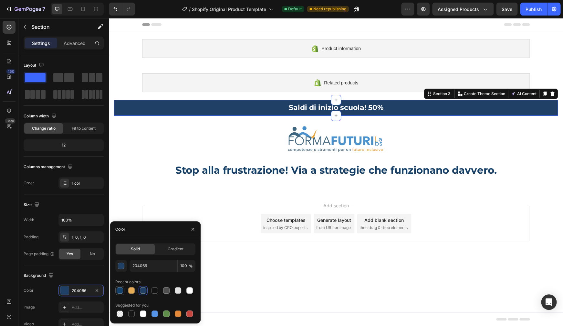
click at [120, 291] on div at bounding box center [120, 290] width 6 height 6
type input "144069"
click at [240, 273] on body "Product information Shopify section: Product information Related products Shopi…" at bounding box center [336, 172] width 454 height 308
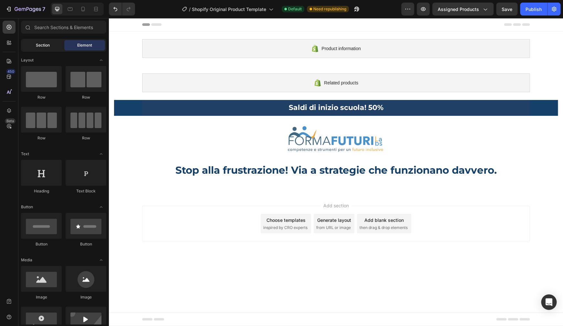
click at [46, 45] on span "Section" at bounding box center [43, 45] width 14 height 6
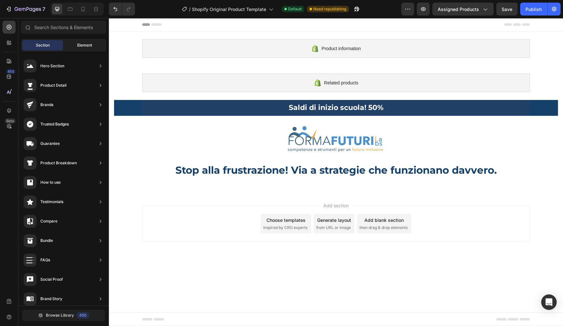
click at [81, 43] on span "Element" at bounding box center [84, 45] width 15 height 6
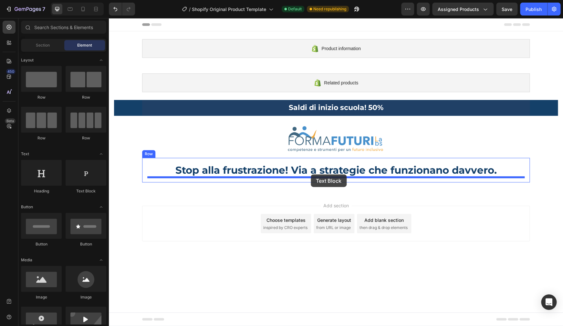
drag, startPoint x: 195, startPoint y: 191, endPoint x: 311, endPoint y: 174, distance: 117.5
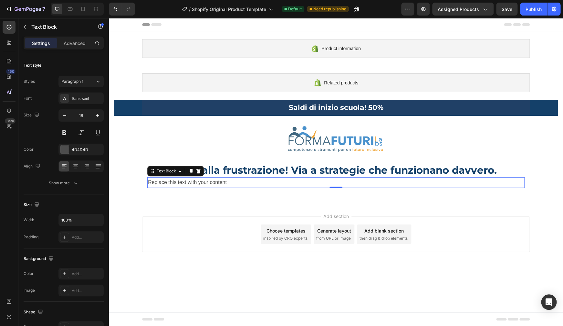
click at [222, 182] on div "Replace this text with your content" at bounding box center [335, 182] width 377 height 11
click at [222, 182] on p "Replace this text with your content" at bounding box center [336, 182] width 376 height 9
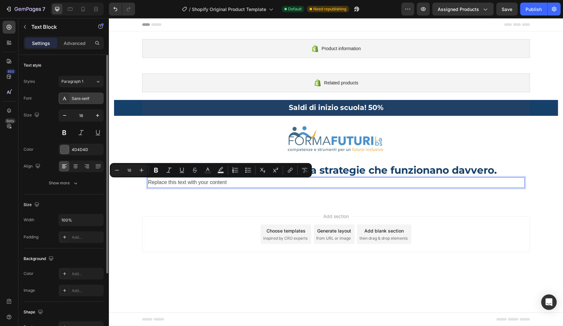
click at [84, 99] on div "Sans-serif" at bounding box center [87, 99] width 30 height 6
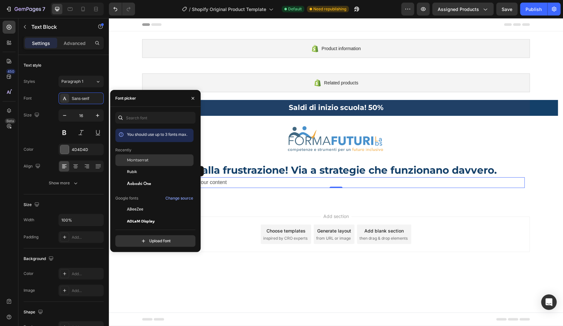
click at [159, 163] on div "Montserrat" at bounding box center [159, 160] width 65 height 6
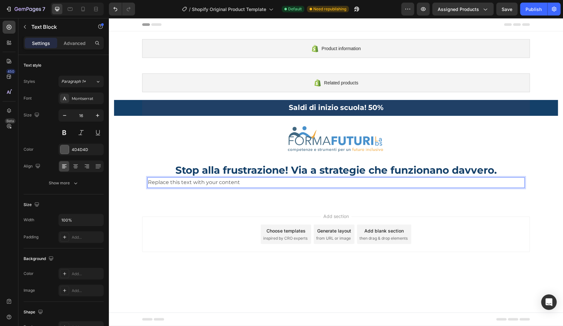
click at [239, 184] on p "Replace this text with your content" at bounding box center [336, 182] width 376 height 9
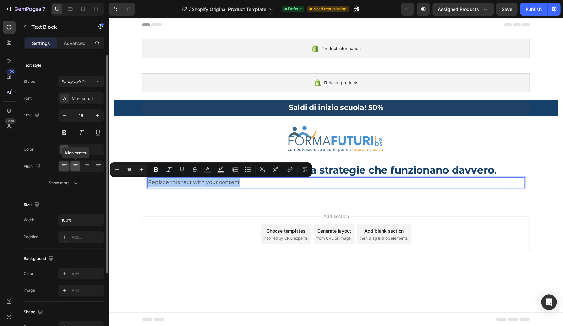
click at [74, 168] on icon at bounding box center [75, 166] width 6 height 6
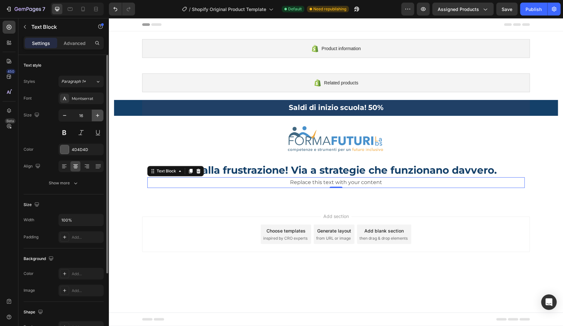
click at [100, 117] on icon "button" at bounding box center [97, 115] width 6 height 6
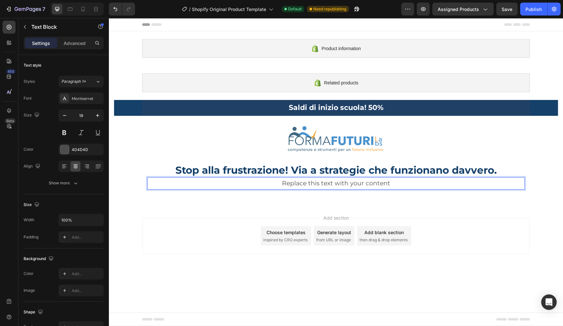
click at [320, 182] on p "Replace this text with your content" at bounding box center [336, 183] width 376 height 11
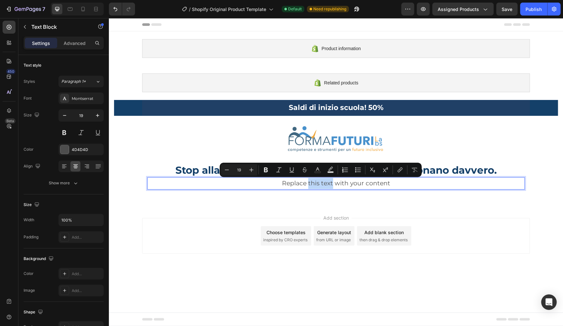
click at [320, 182] on p "Replace this text with your content" at bounding box center [336, 183] width 376 height 11
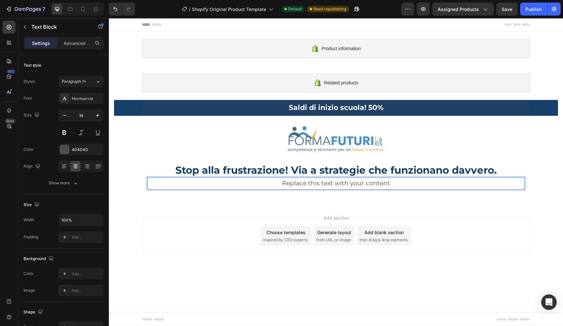
click at [321, 182] on p "Replace this text with your content" at bounding box center [336, 183] width 376 height 11
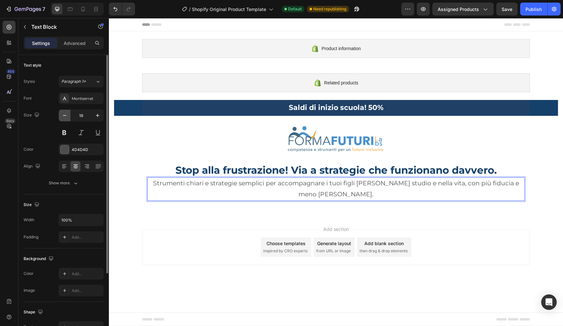
click at [65, 114] on icon "button" at bounding box center [64, 115] width 6 height 6
type input "18"
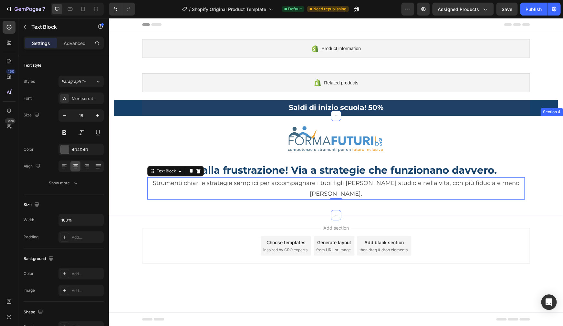
click at [492, 204] on div "Image Row Stop alla frustrazione! Via a strategie che funzionano davvero. Headi…" at bounding box center [336, 166] width 454 height 100
